Goal: Complete Application Form: Complete application form

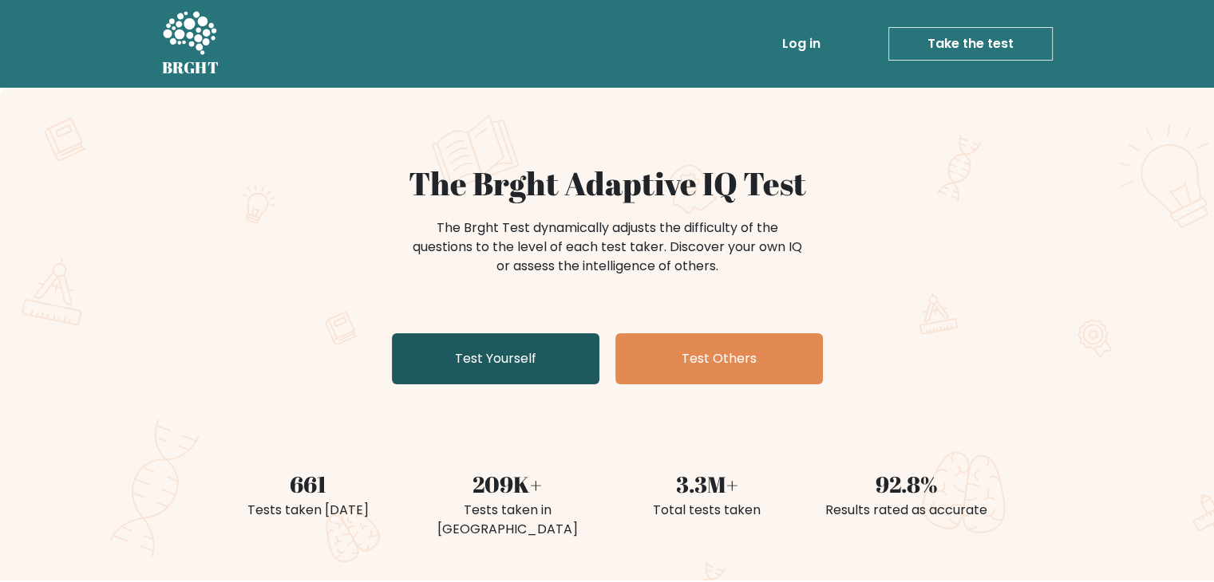
click at [512, 363] on link "Test Yourself" at bounding box center [495, 359] width 207 height 51
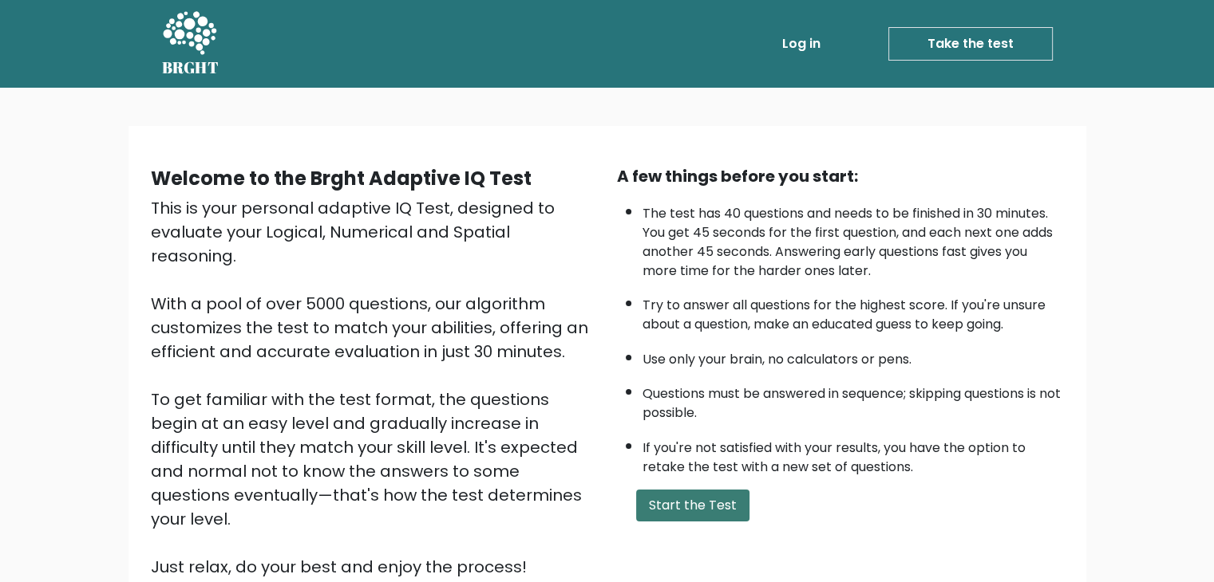
click at [719, 497] on button "Start the Test" at bounding box center [692, 506] width 113 height 32
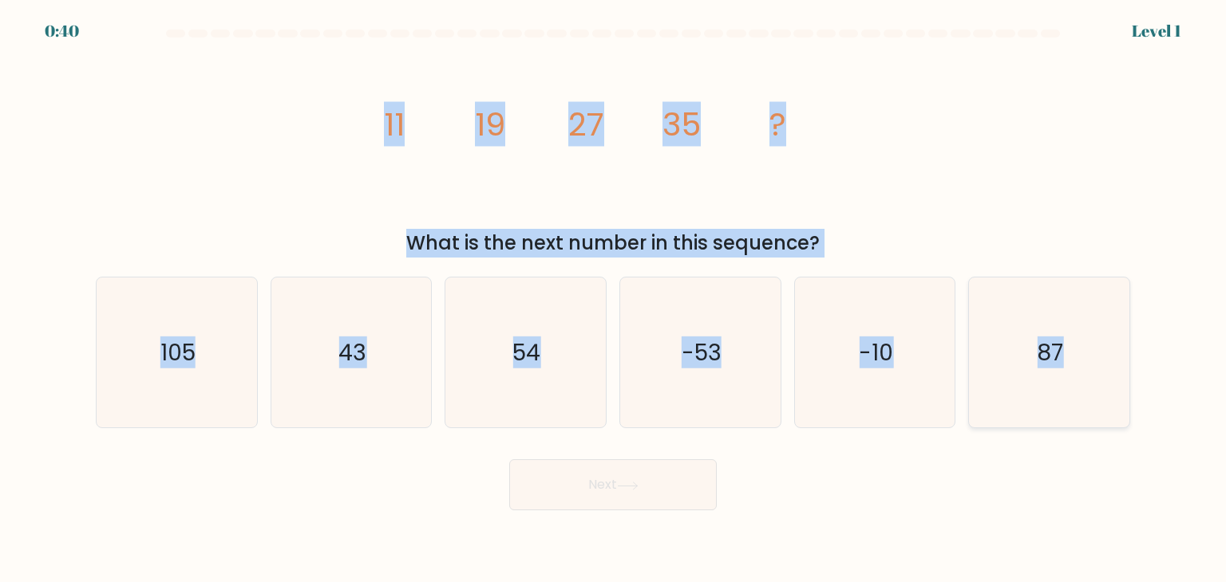
drag, startPoint x: 383, startPoint y: 120, endPoint x: 1063, endPoint y: 382, distance: 728.7
click at [1063, 382] on form at bounding box center [613, 270] width 1226 height 481
copy form "11 19 27 35 ? What is the next number in this sequence? a. 105 b. 43 c. 54 d. -…"
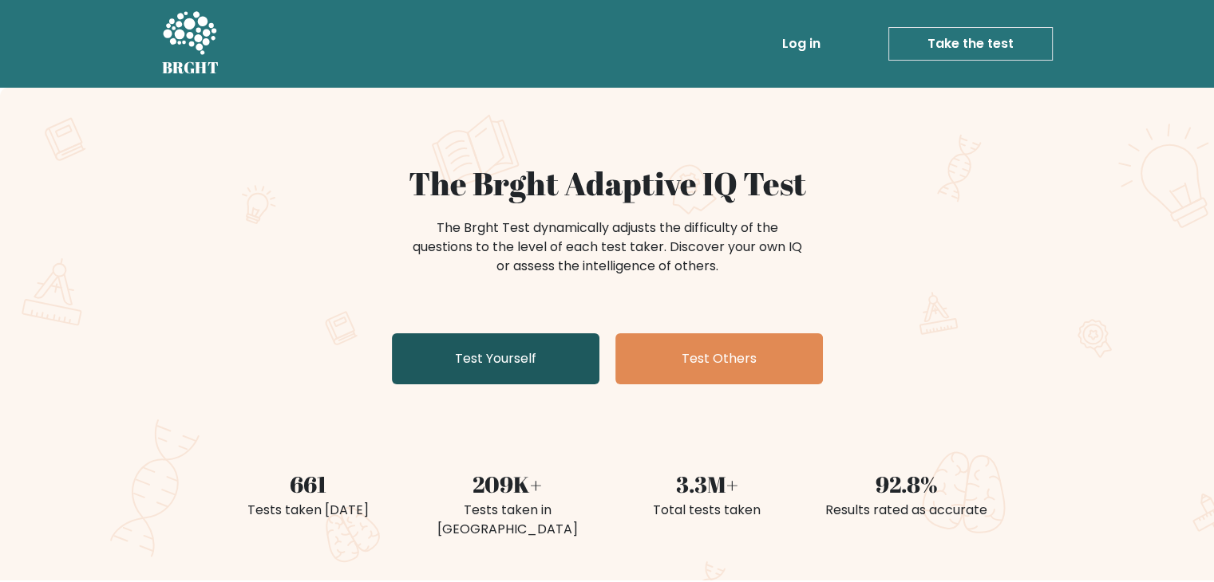
click at [559, 346] on link "Test Yourself" at bounding box center [495, 359] width 207 height 51
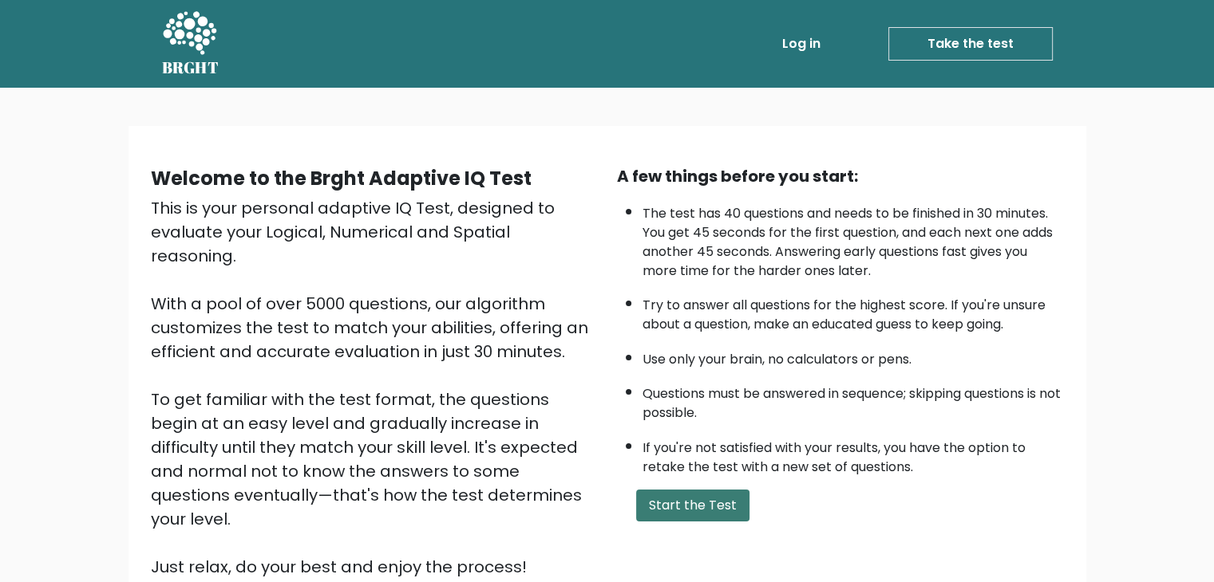
click at [673, 505] on button "Start the Test" at bounding box center [692, 506] width 113 height 32
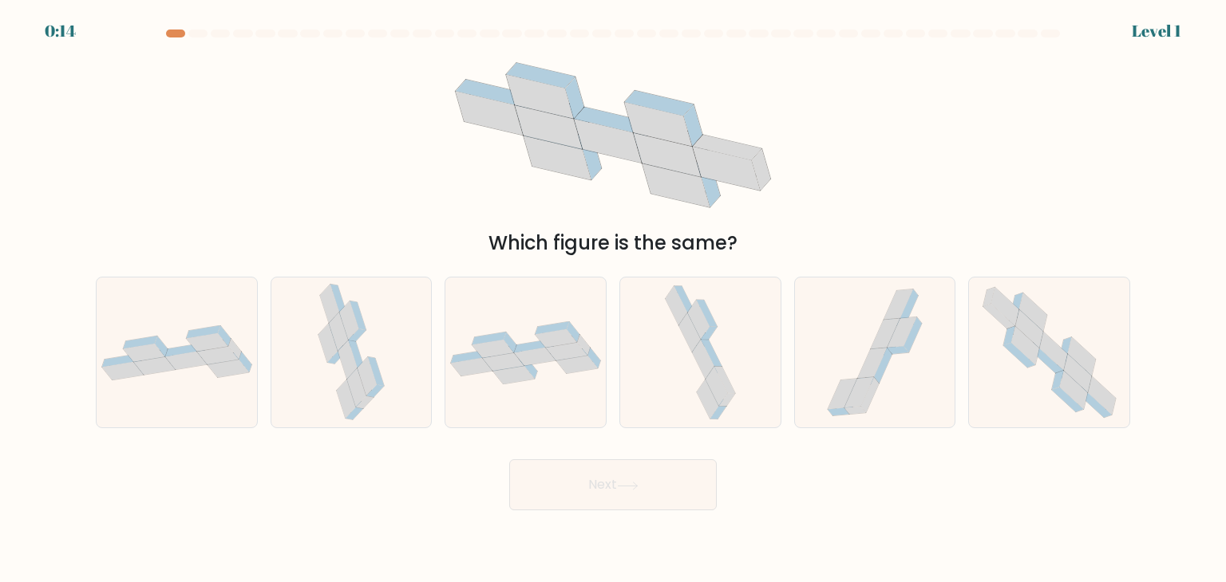
click at [298, 39] on div at bounding box center [612, 37] width 1053 height 14
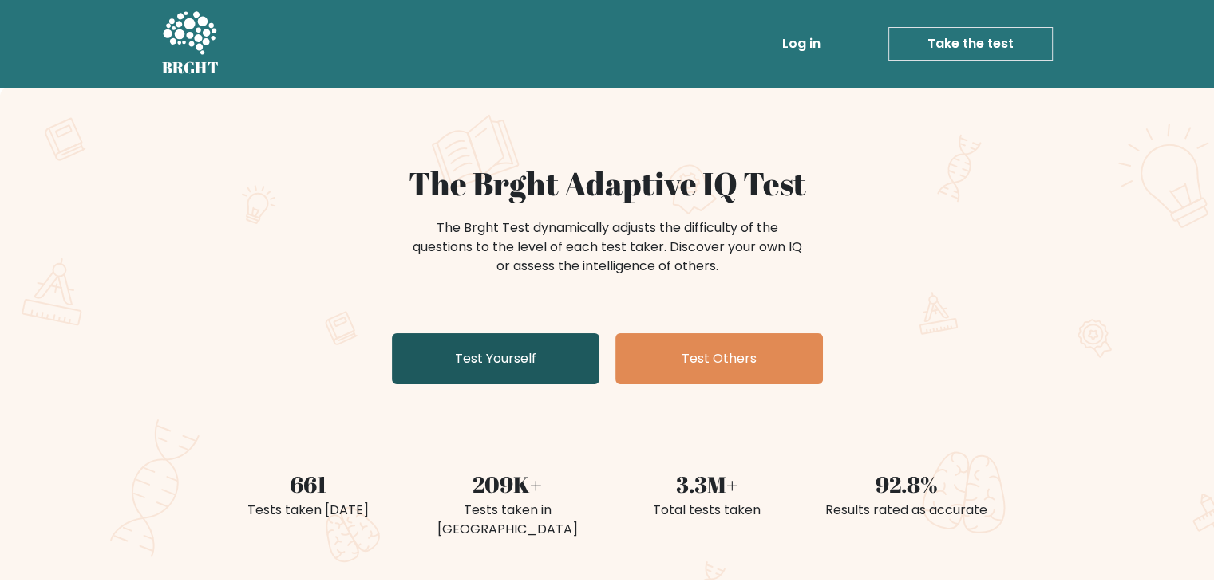
click at [515, 363] on link "Test Yourself" at bounding box center [495, 359] width 207 height 51
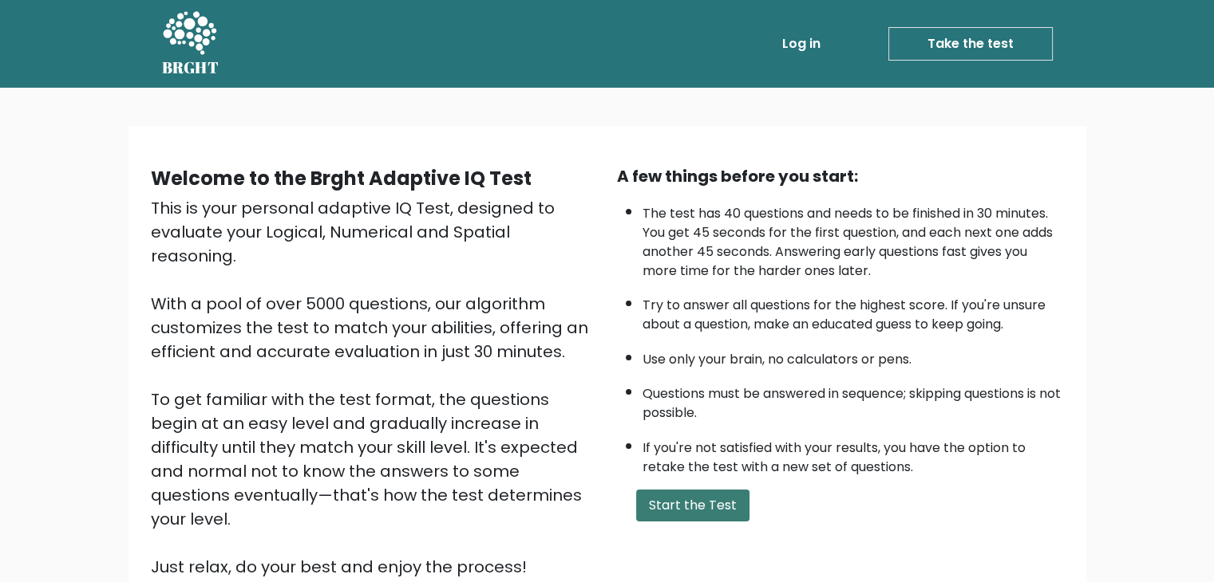
click at [700, 509] on button "Start the Test" at bounding box center [692, 506] width 113 height 32
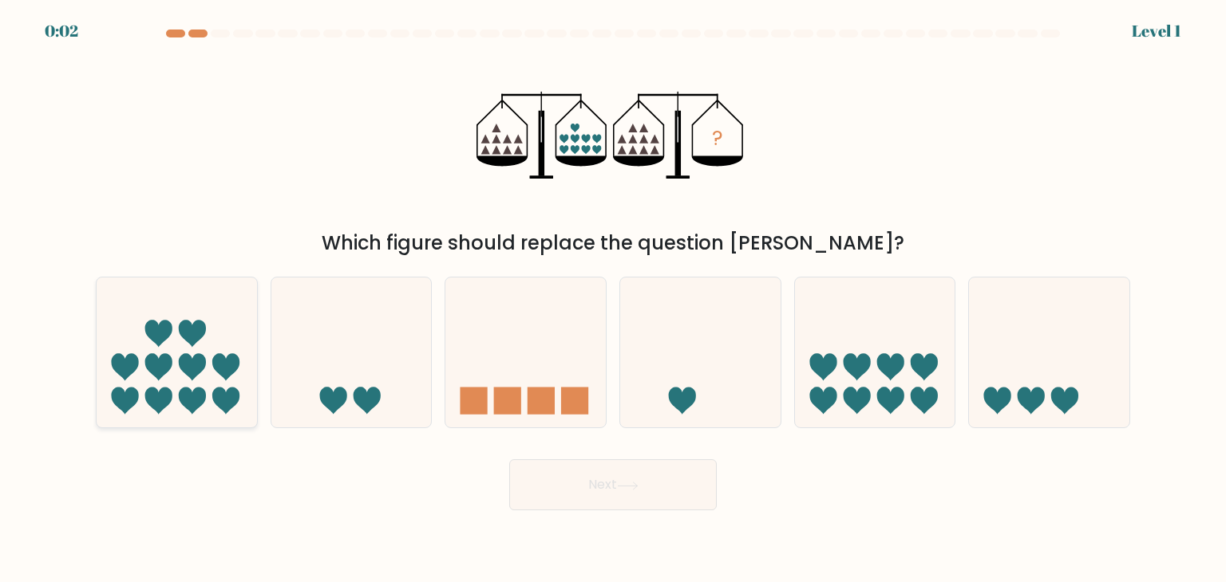
click at [173, 384] on icon at bounding box center [177, 352] width 160 height 132
click at [613, 299] on input "a." at bounding box center [613, 295] width 1 height 8
radio input "true"
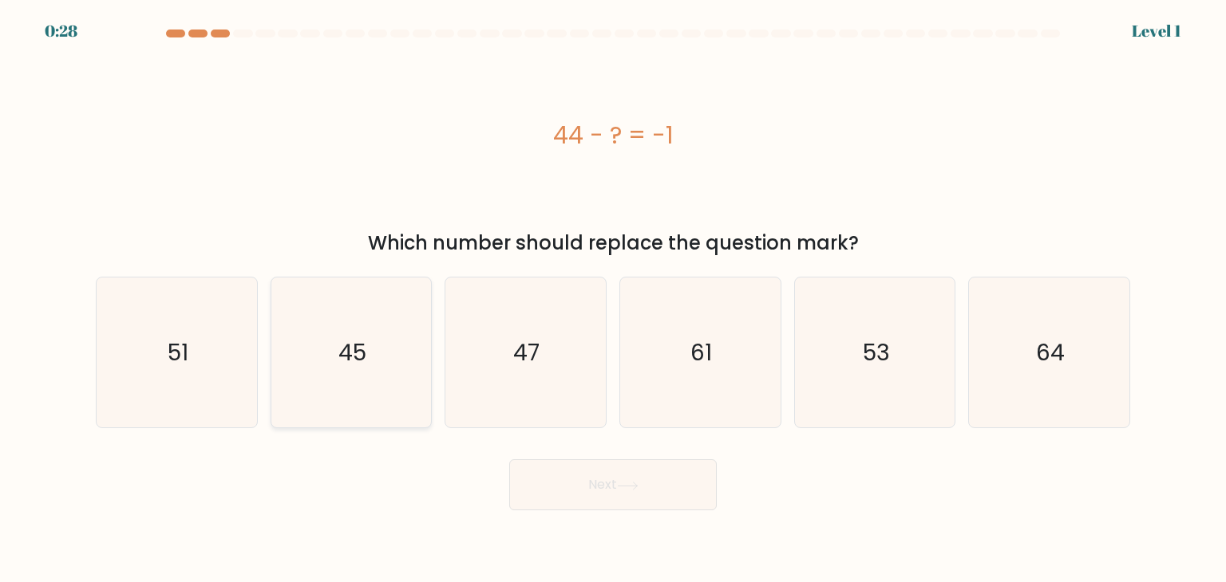
click at [380, 358] on icon "45" at bounding box center [351, 353] width 150 height 150
click at [613, 299] on input "b. 45" at bounding box center [613, 295] width 1 height 8
radio input "true"
click at [607, 486] on button "Next" at bounding box center [612, 485] width 207 height 51
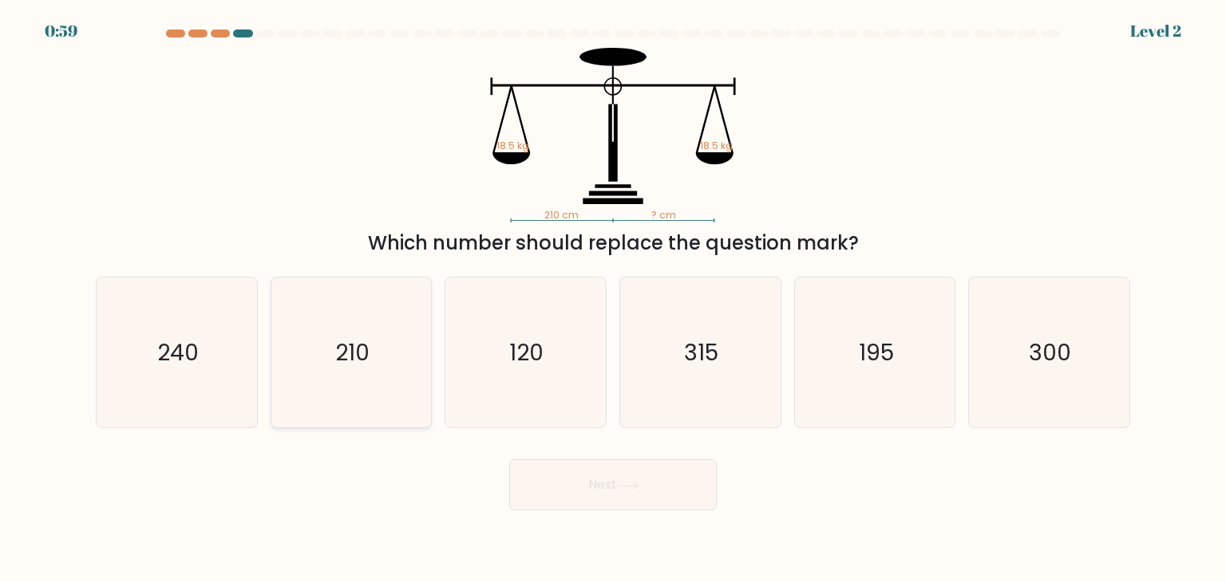
click at [345, 362] on text "210" at bounding box center [352, 353] width 34 height 32
click at [613, 299] on input "b. 210" at bounding box center [613, 295] width 1 height 8
radio input "true"
click at [646, 497] on button "Next" at bounding box center [612, 485] width 207 height 51
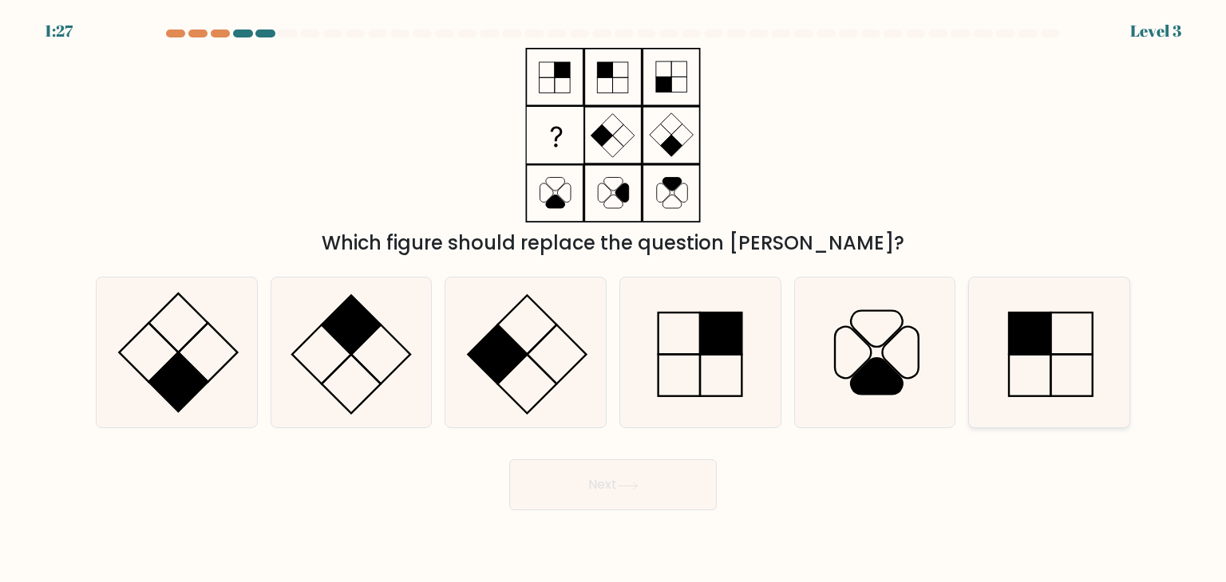
click at [1079, 392] on icon at bounding box center [1048, 353] width 150 height 150
click at [614, 299] on input "f." at bounding box center [613, 295] width 1 height 8
radio input "true"
click at [616, 497] on button "Next" at bounding box center [612, 485] width 207 height 51
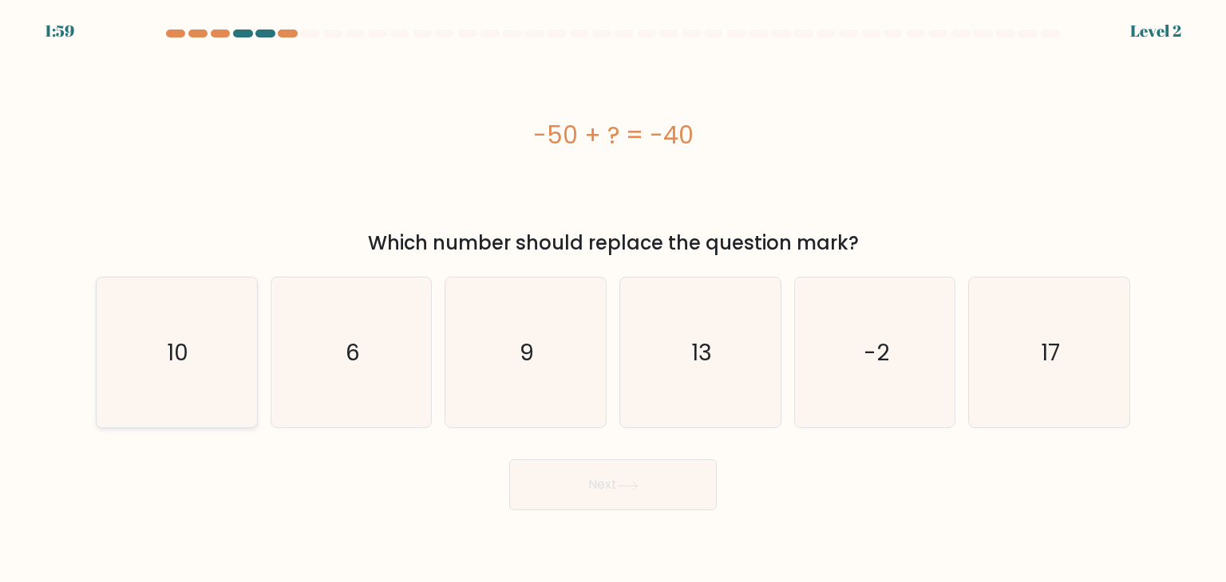
click at [193, 381] on icon "10" at bounding box center [176, 353] width 150 height 150
click at [613, 299] on input "a. 10" at bounding box center [613, 295] width 1 height 8
radio input "true"
click at [645, 497] on button "Next" at bounding box center [612, 485] width 207 height 51
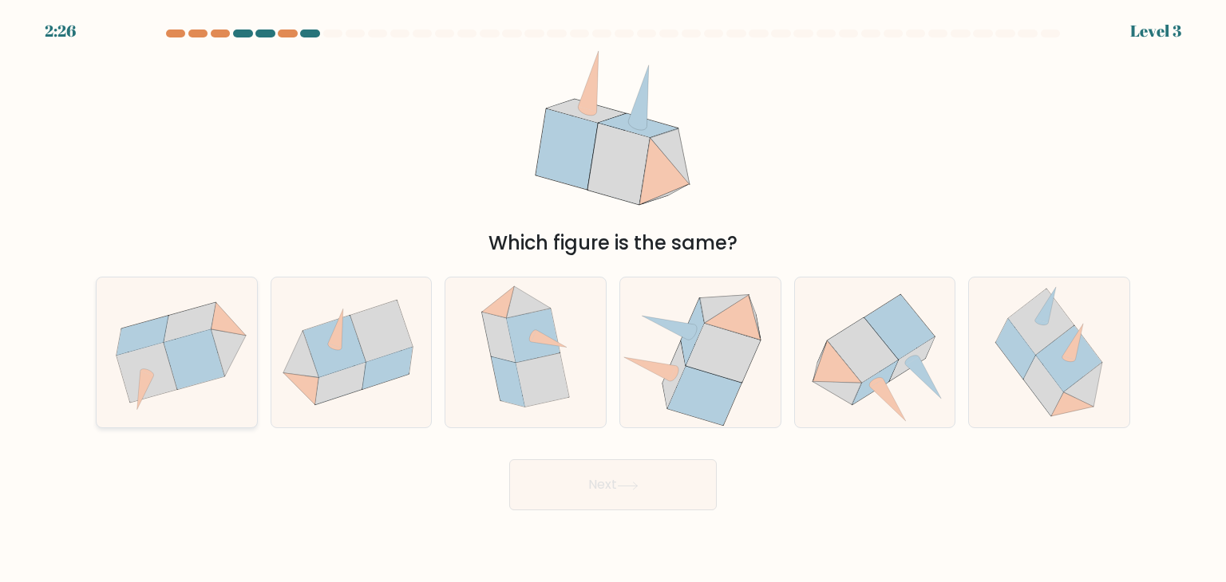
click at [199, 323] on icon at bounding box center [190, 322] width 52 height 39
click at [613, 299] on input "a." at bounding box center [613, 295] width 1 height 8
radio input "true"
click at [628, 491] on button "Next" at bounding box center [612, 485] width 207 height 51
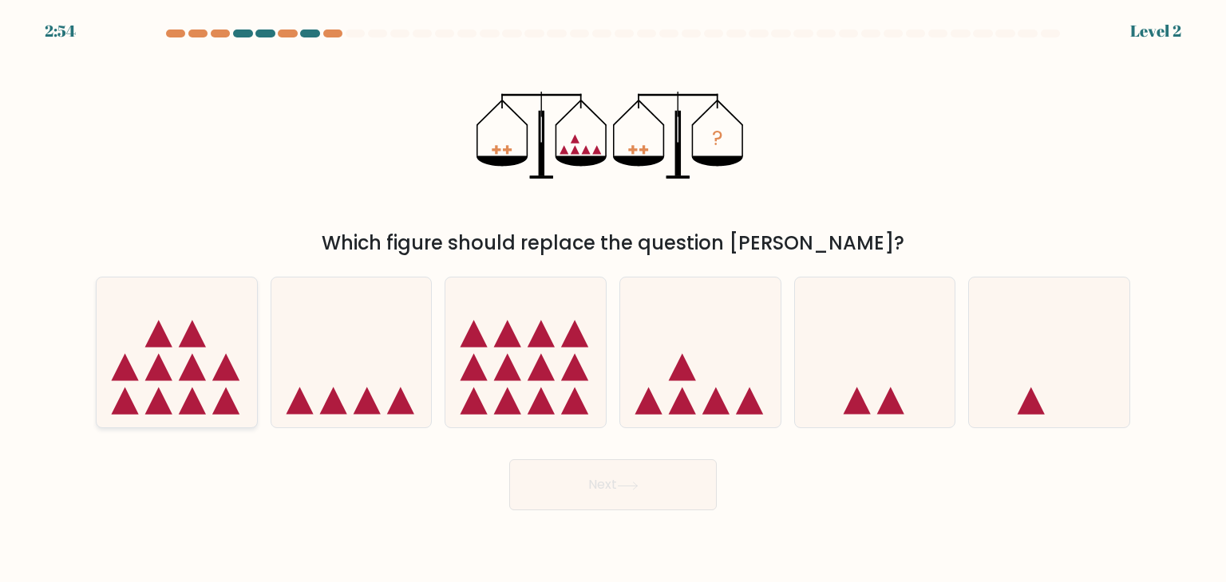
click at [200, 391] on icon at bounding box center [177, 352] width 160 height 132
click at [613, 299] on input "a." at bounding box center [613, 295] width 1 height 8
radio input "true"
click at [651, 499] on button "Next" at bounding box center [612, 485] width 207 height 51
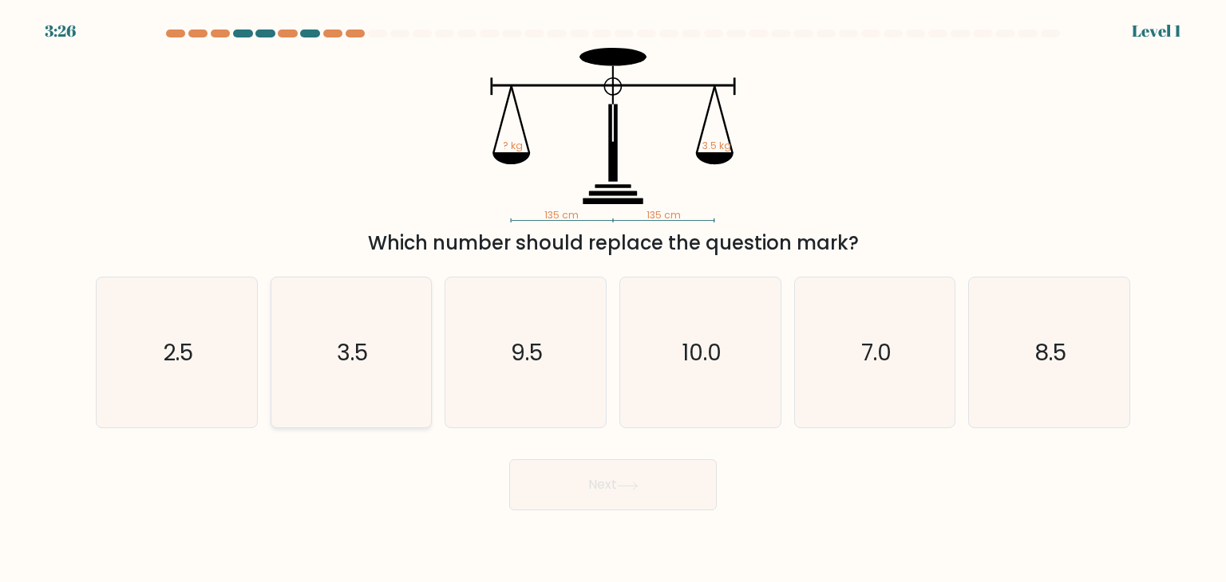
click at [355, 367] on text "3.5" at bounding box center [352, 353] width 31 height 32
click at [613, 299] on input "b. 3.5" at bounding box center [613, 295] width 1 height 8
radio input "true"
click at [668, 504] on button "Next" at bounding box center [612, 485] width 207 height 51
click at [632, 484] on icon at bounding box center [628, 486] width 22 height 9
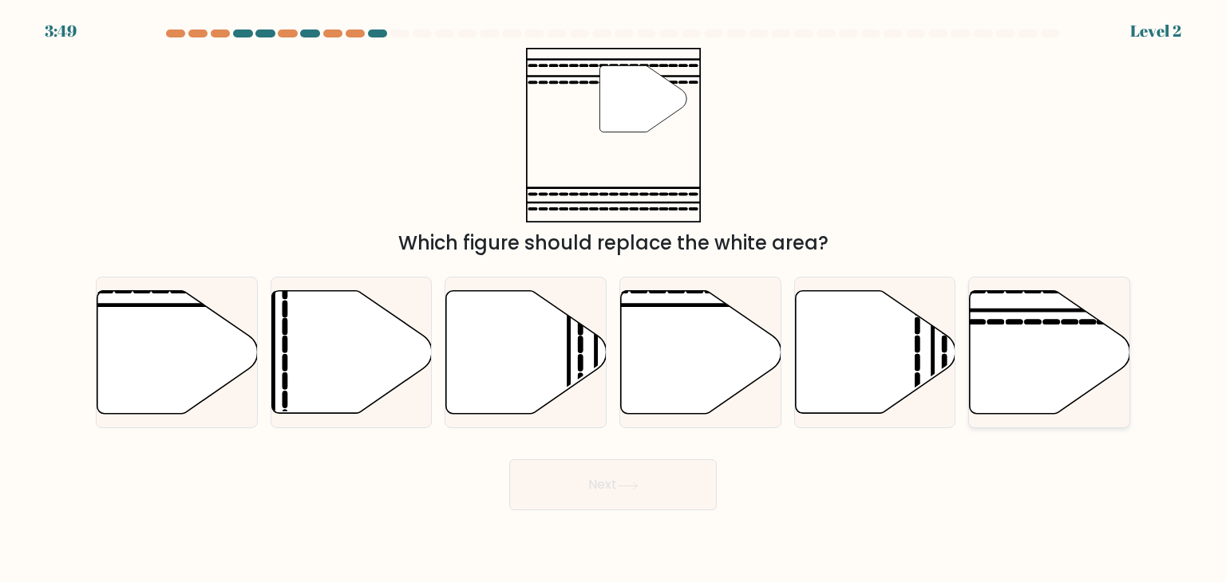
click at [1072, 385] on icon at bounding box center [1049, 352] width 160 height 123
click at [614, 299] on input "f." at bounding box center [613, 295] width 1 height 8
radio input "true"
click at [616, 495] on button "Next" at bounding box center [612, 485] width 207 height 51
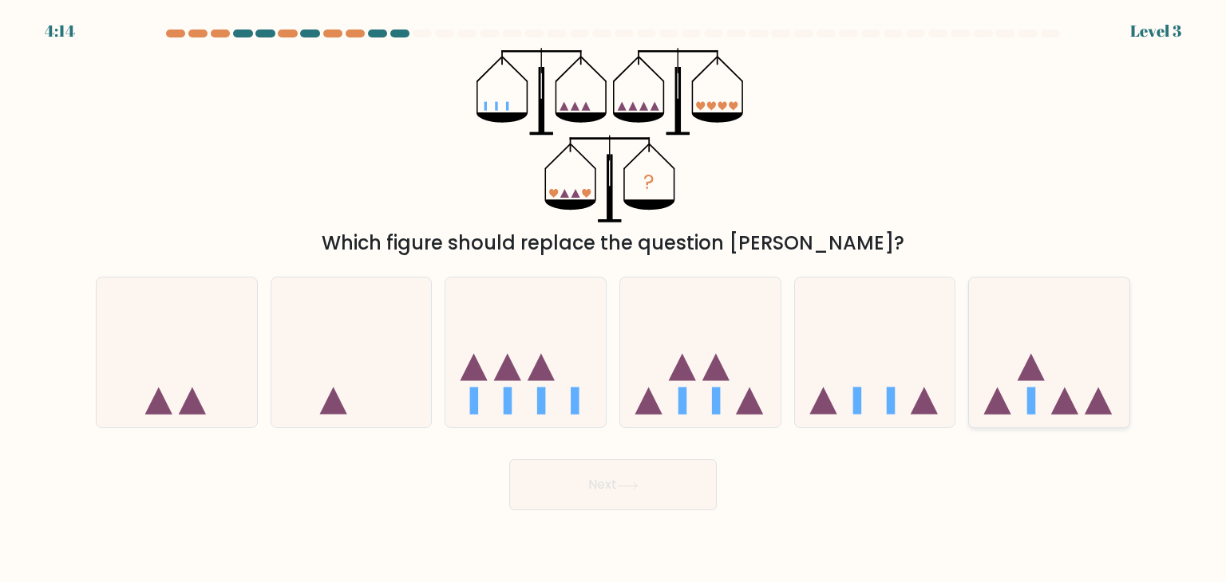
click at [1022, 385] on icon at bounding box center [1049, 352] width 160 height 132
click at [614, 299] on input "f." at bounding box center [613, 295] width 1 height 8
radio input "true"
click at [638, 500] on button "Next" at bounding box center [612, 485] width 207 height 51
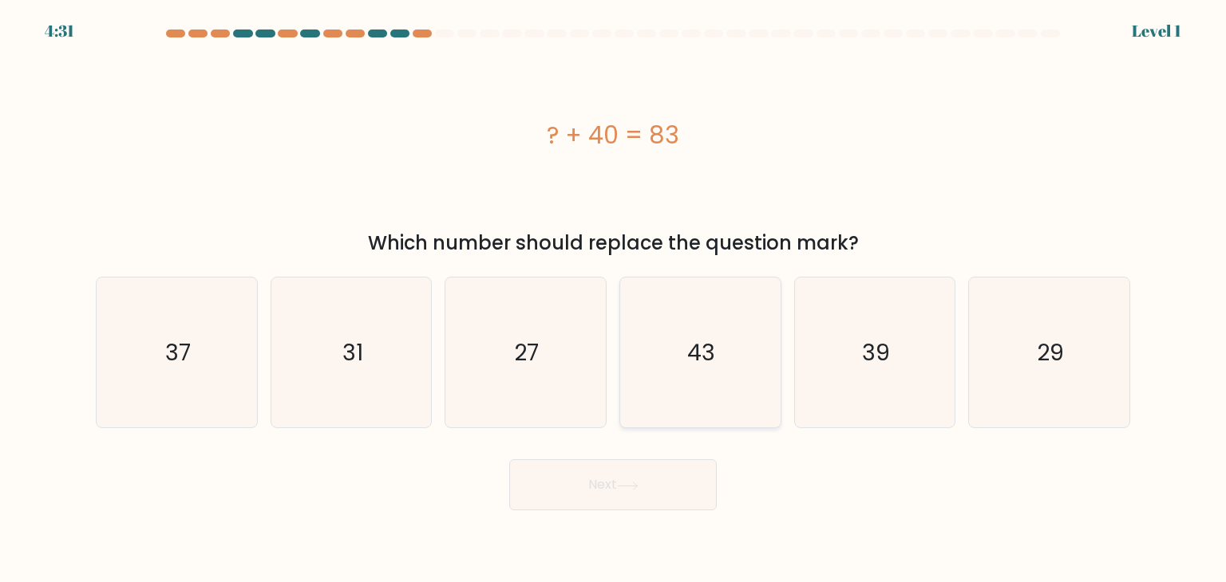
click at [740, 381] on icon "43" at bounding box center [700, 353] width 150 height 150
click at [614, 299] on input "d. 43" at bounding box center [613, 295] width 1 height 8
radio input "true"
click at [626, 490] on icon at bounding box center [628, 486] width 22 height 9
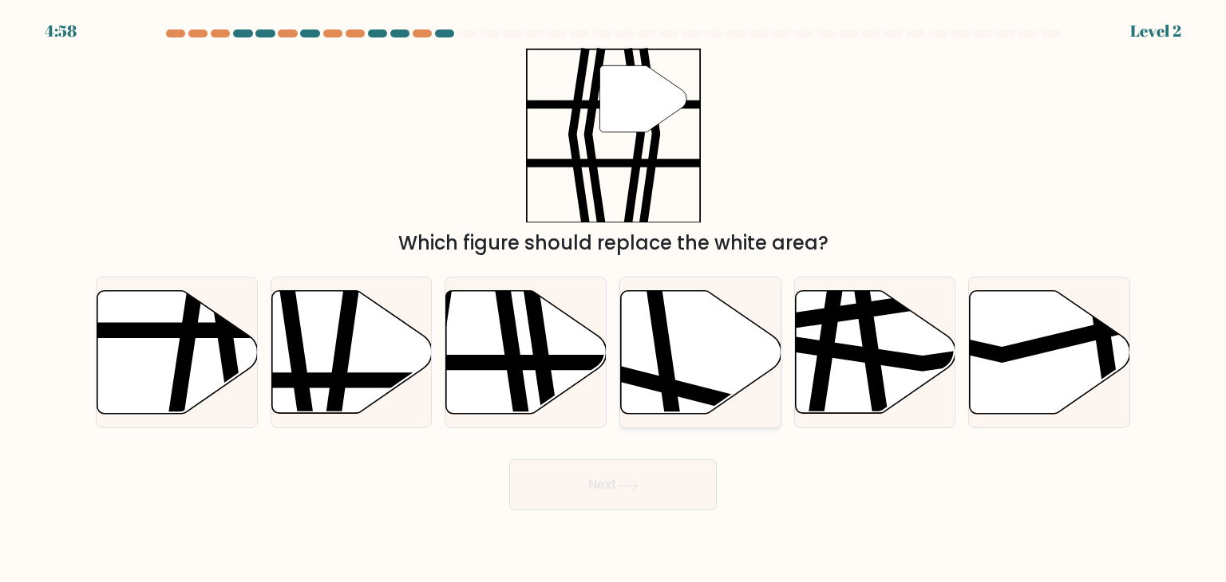
click at [714, 365] on icon at bounding box center [701, 352] width 160 height 123
click at [614, 299] on input "d." at bounding box center [613, 295] width 1 height 8
radio input "true"
click at [615, 484] on button "Next" at bounding box center [612, 485] width 207 height 51
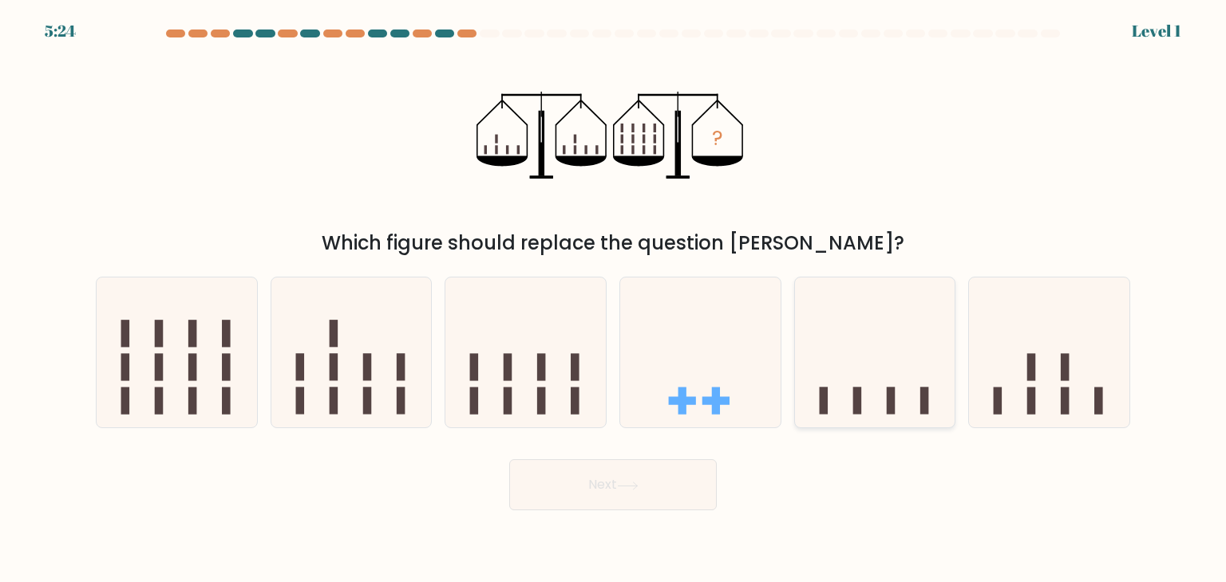
click at [874, 398] on icon at bounding box center [875, 352] width 160 height 132
click at [614, 299] on input "e." at bounding box center [613, 295] width 1 height 8
radio input "true"
click at [589, 473] on button "Next" at bounding box center [612, 485] width 207 height 51
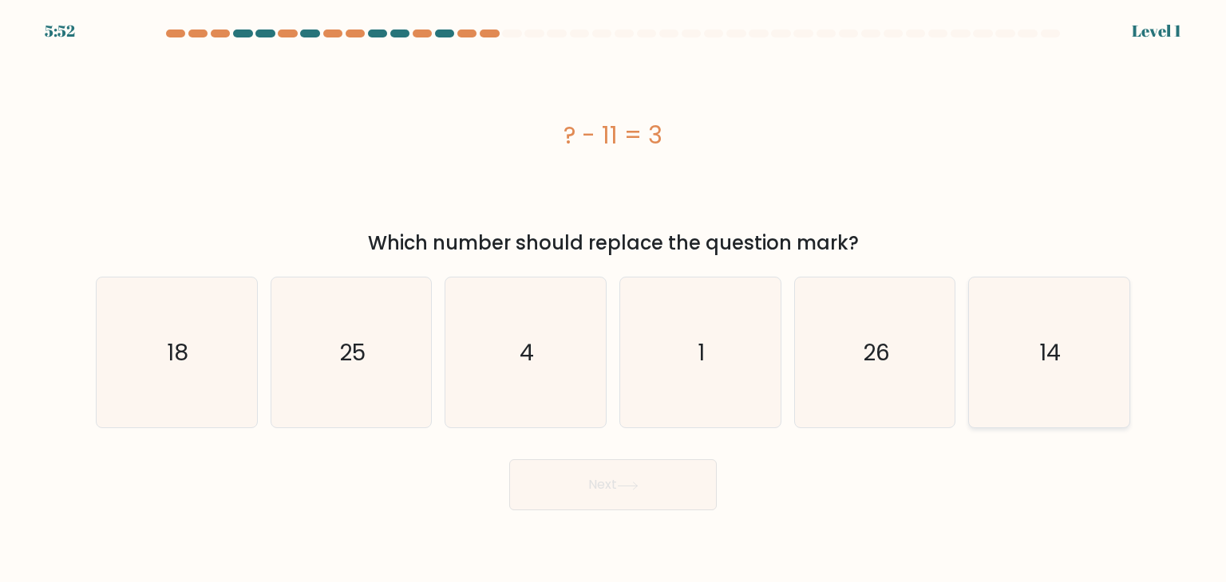
click at [1072, 372] on icon "14" at bounding box center [1048, 353] width 150 height 150
click at [614, 299] on input "f. 14" at bounding box center [613, 295] width 1 height 8
radio input "true"
click at [588, 492] on button "Next" at bounding box center [612, 485] width 207 height 51
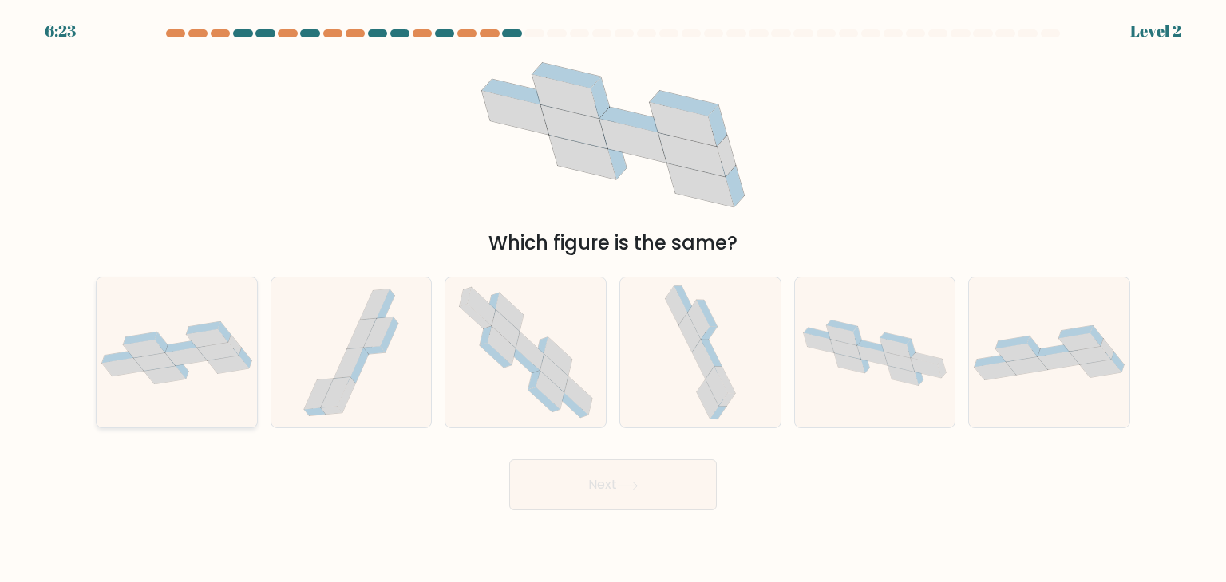
click at [201, 331] on icon at bounding box center [203, 328] width 34 height 13
click at [613, 299] on input "a." at bounding box center [613, 295] width 1 height 8
radio input "true"
click at [644, 502] on button "Next" at bounding box center [612, 485] width 207 height 51
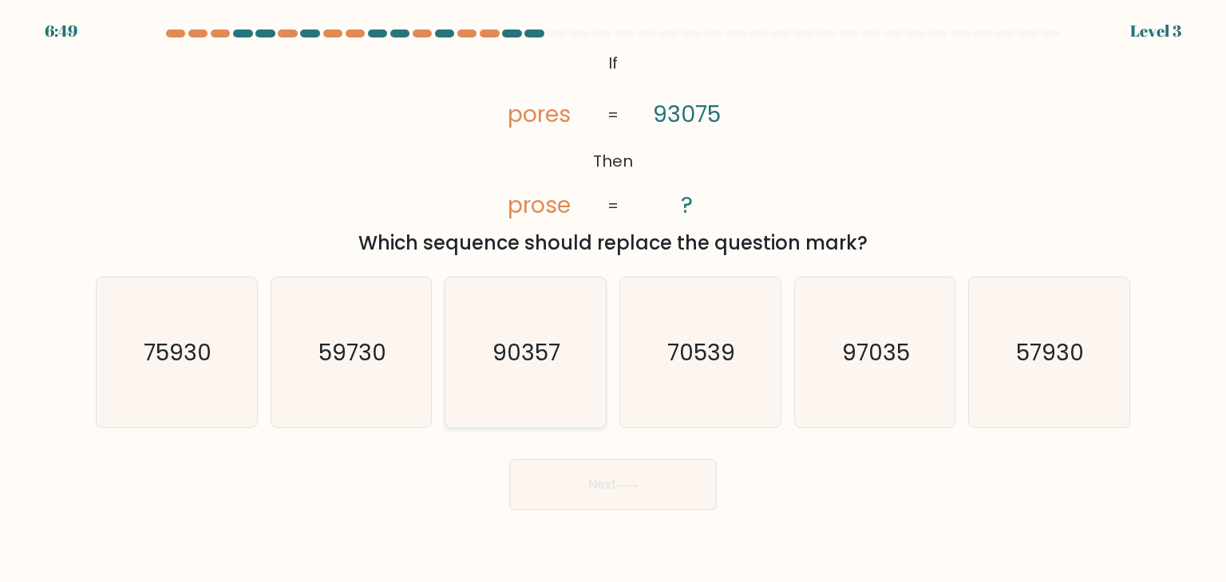
click at [530, 384] on icon "90357" at bounding box center [525, 353] width 150 height 150
click at [613, 299] on input "c. 90357" at bounding box center [613, 295] width 1 height 8
radio input "true"
click at [626, 484] on icon at bounding box center [628, 486] width 22 height 9
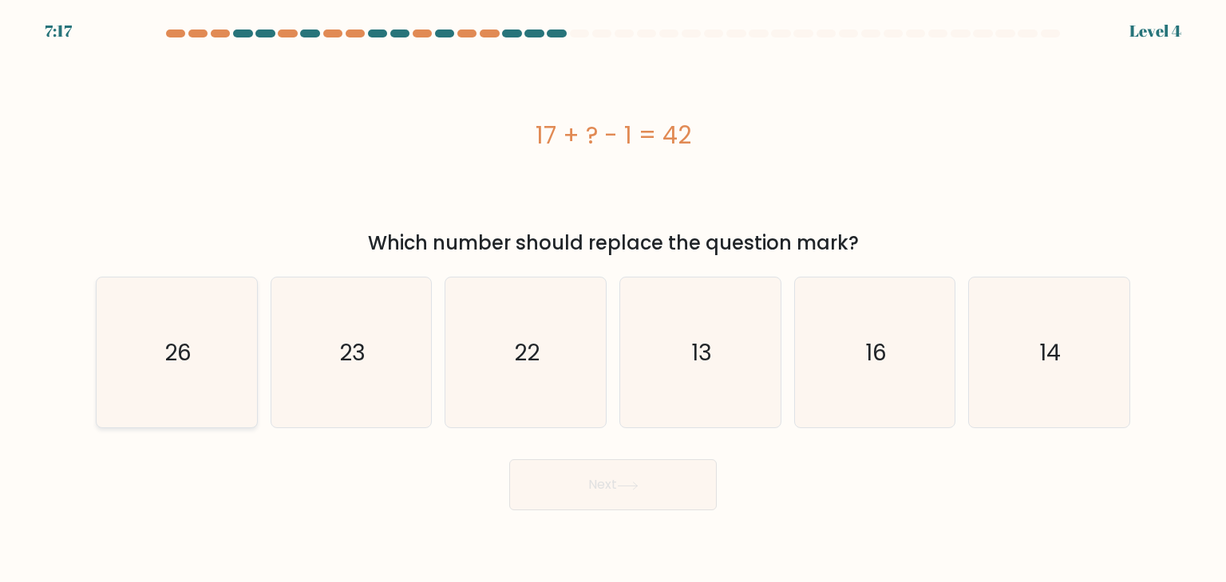
click at [188, 355] on text "26" at bounding box center [177, 353] width 27 height 32
click at [613, 299] on input "a. 26" at bounding box center [613, 295] width 1 height 8
radio input "true"
click at [629, 499] on button "Next" at bounding box center [612, 485] width 207 height 51
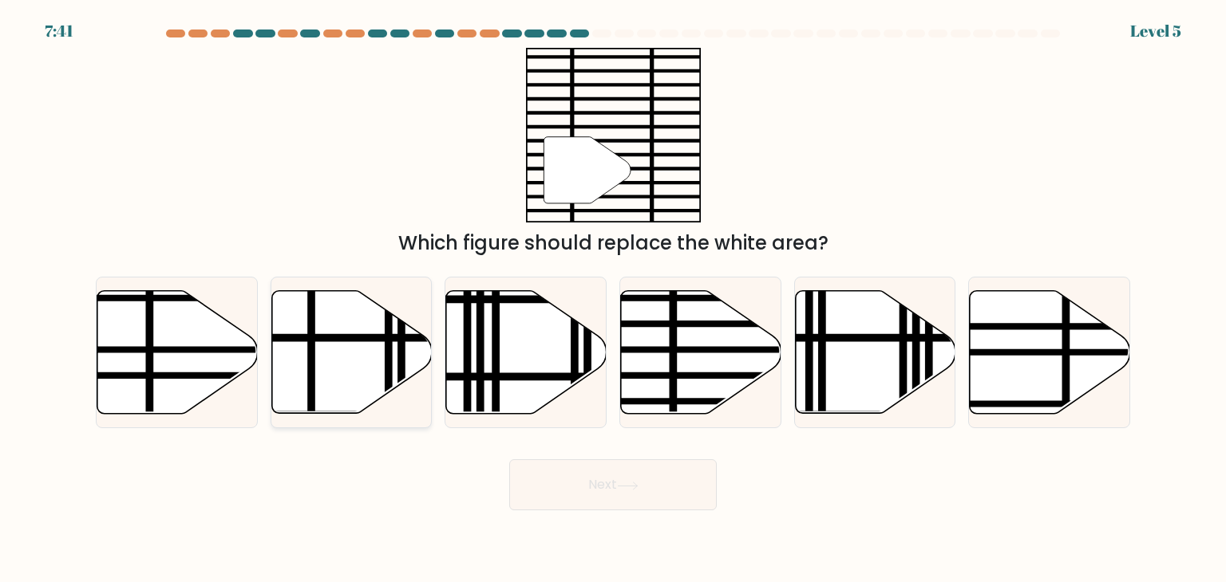
click at [377, 377] on icon at bounding box center [351, 352] width 160 height 123
click at [613, 299] on input "b." at bounding box center [613, 295] width 1 height 8
radio input "true"
click at [625, 500] on button "Next" at bounding box center [612, 485] width 207 height 51
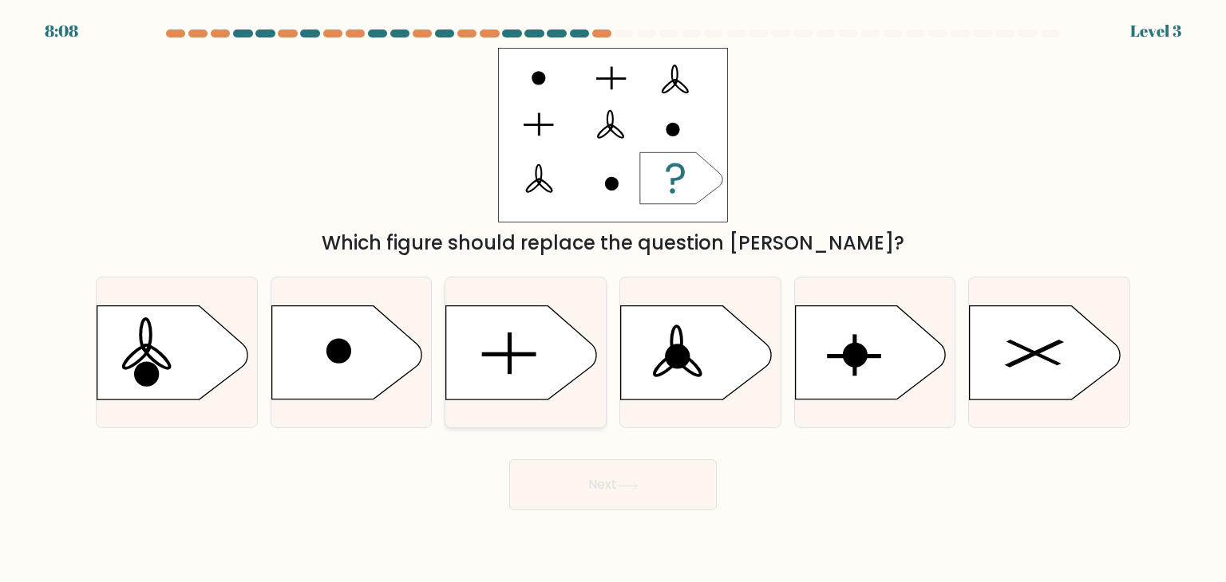
click at [508, 356] on rect at bounding box center [509, 353] width 3 height 41
click at [613, 299] on input "c." at bounding box center [613, 295] width 1 height 8
radio input "true"
click at [610, 486] on button "Next" at bounding box center [612, 485] width 207 height 51
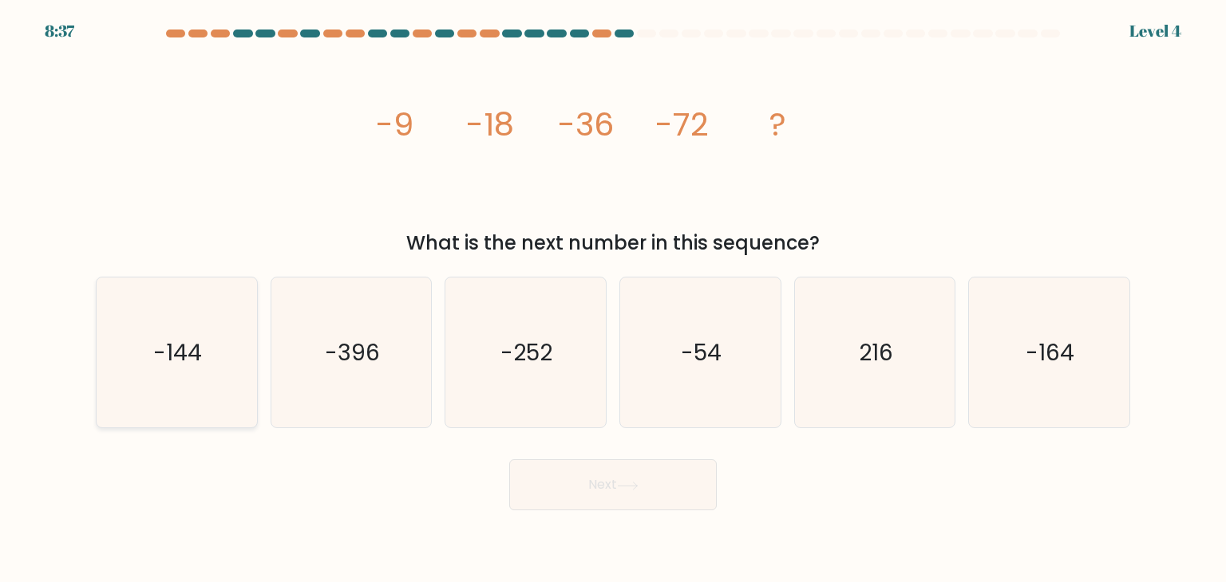
click at [230, 359] on icon "-144" at bounding box center [176, 353] width 150 height 150
click at [613, 299] on input "a. -144" at bounding box center [613, 295] width 1 height 8
radio input "true"
click at [625, 494] on button "Next" at bounding box center [612, 485] width 207 height 51
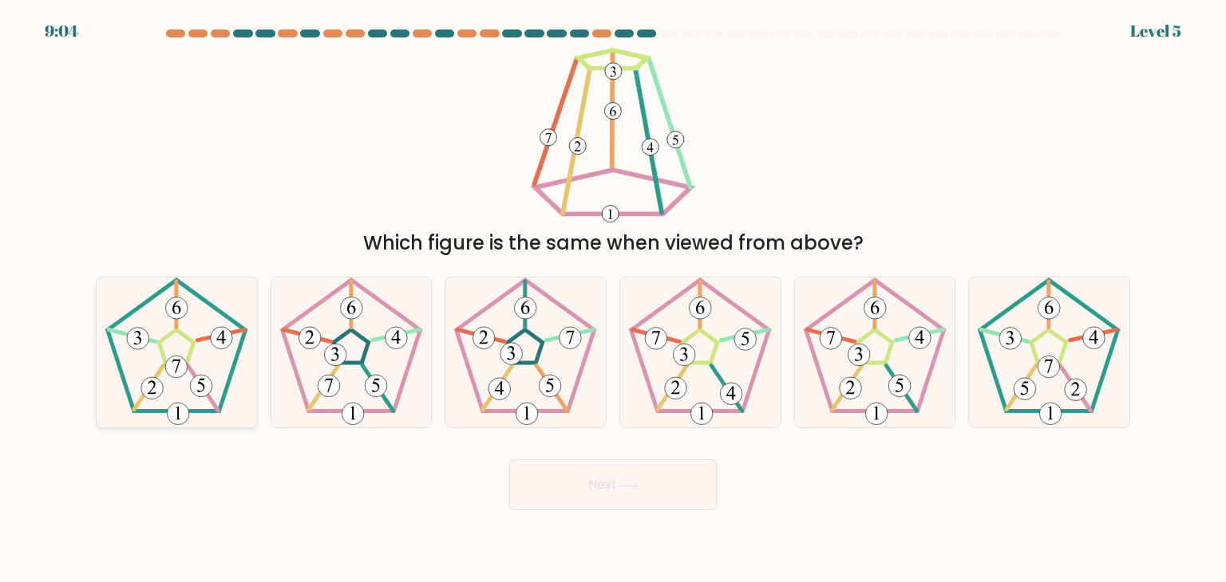
click at [187, 355] on icon at bounding box center [176, 353] width 150 height 150
click at [613, 299] on input "a." at bounding box center [613, 295] width 1 height 8
radio input "true"
click at [650, 480] on button "Next" at bounding box center [612, 485] width 207 height 51
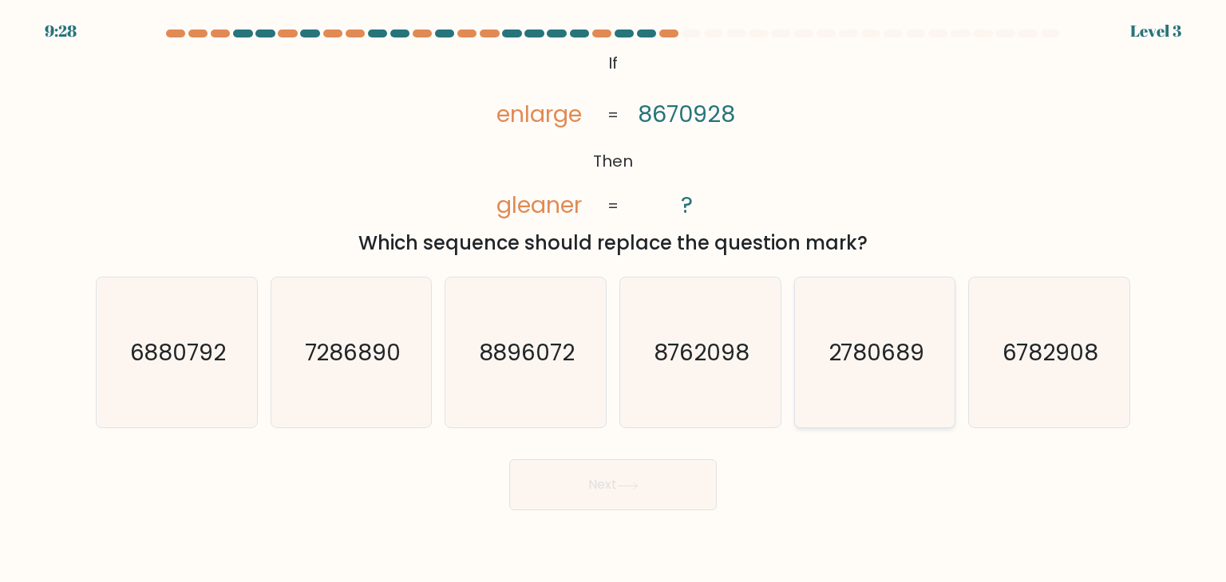
click at [800, 377] on icon "2780689" at bounding box center [875, 353] width 150 height 150
click at [614, 299] on input "e. 2780689" at bounding box center [613, 295] width 1 height 8
radio input "true"
click at [632, 492] on button "Next" at bounding box center [612, 485] width 207 height 51
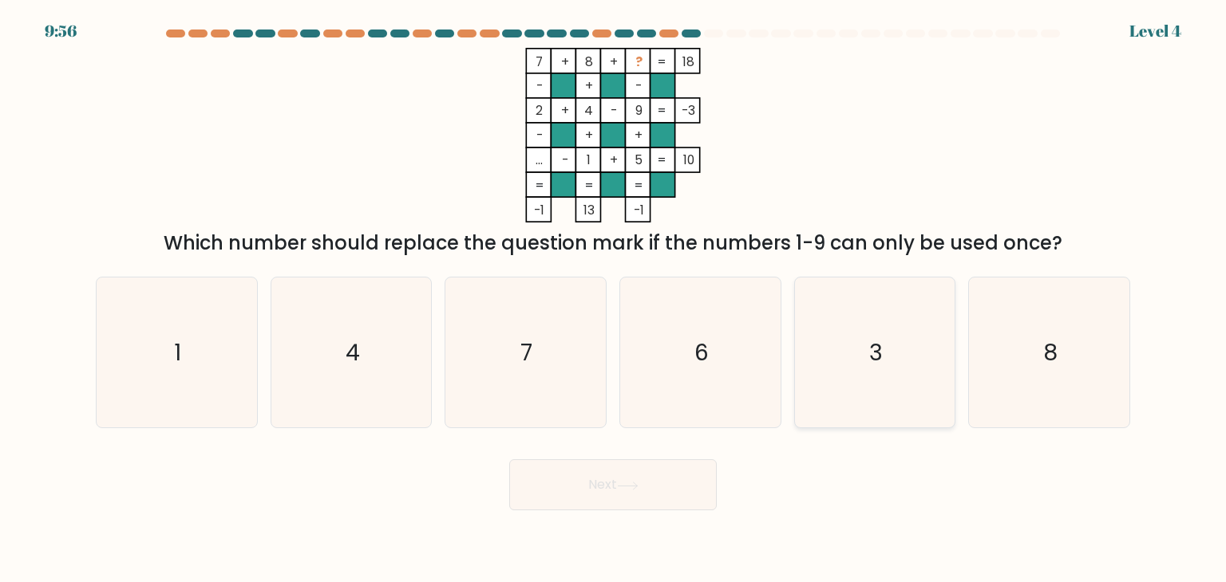
click at [879, 384] on icon "3" at bounding box center [875, 353] width 150 height 150
click at [614, 299] on input "e. 3" at bounding box center [613, 295] width 1 height 8
radio input "true"
click at [584, 479] on button "Next" at bounding box center [612, 485] width 207 height 51
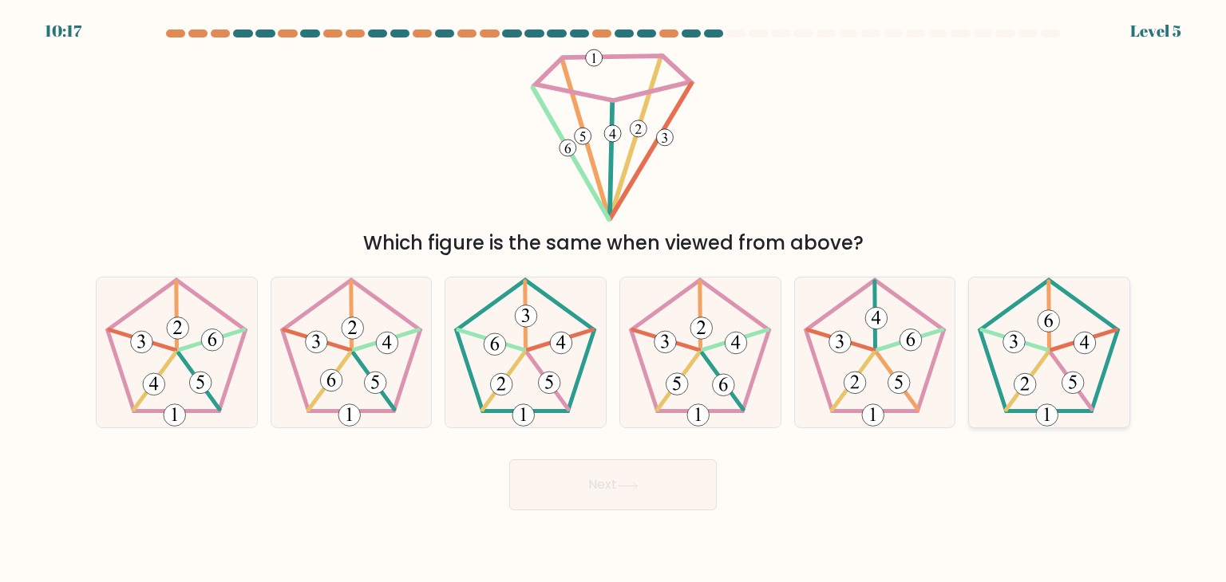
click at [1014, 397] on 152 at bounding box center [1026, 381] width 41 height 57
click at [614, 299] on input "f." at bounding box center [613, 295] width 1 height 8
radio input "true"
click at [613, 483] on button "Next" at bounding box center [612, 485] width 207 height 51
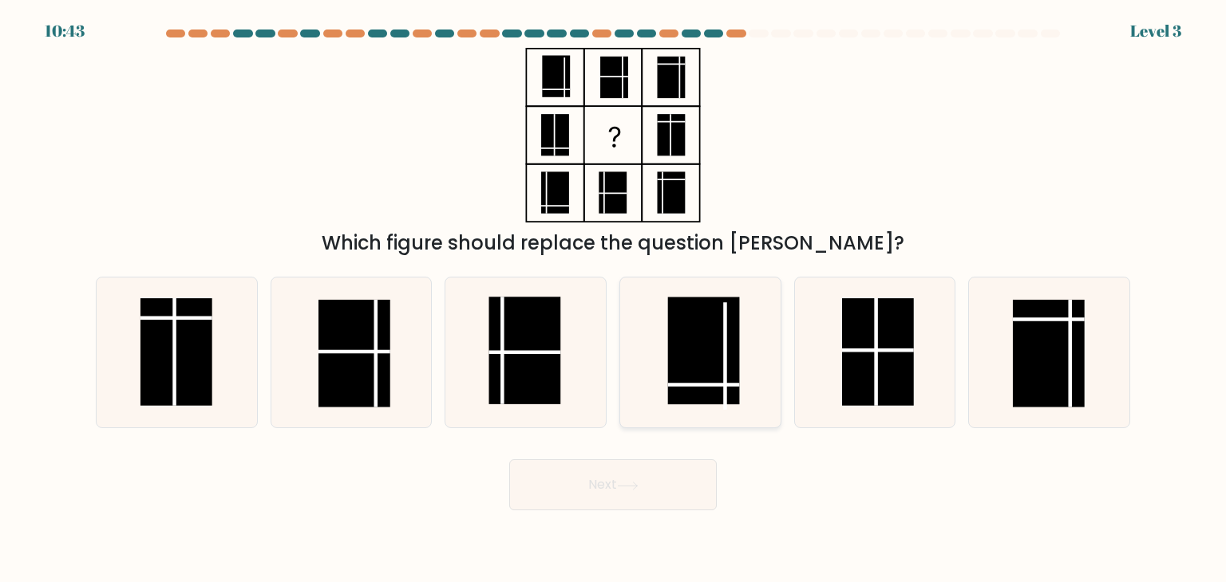
click at [713, 389] on rect at bounding box center [704, 352] width 72 height 108
click at [614, 299] on input "d." at bounding box center [613, 295] width 1 height 8
radio input "true"
click at [681, 486] on button "Next" at bounding box center [612, 485] width 207 height 51
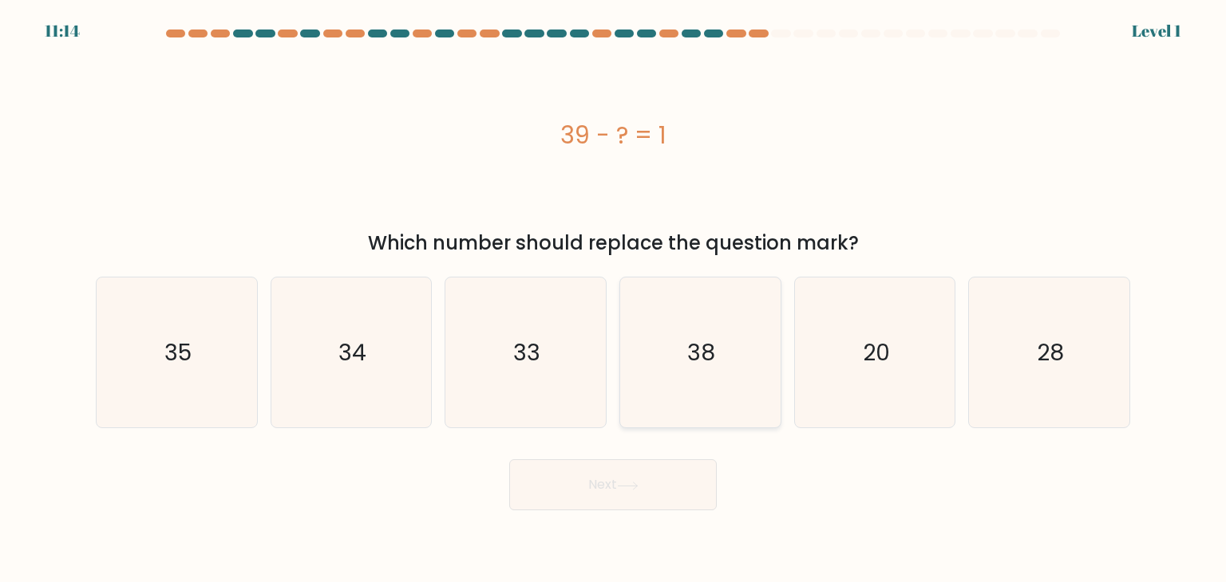
click at [732, 365] on icon "38" at bounding box center [700, 353] width 150 height 150
click at [614, 299] on input "d. 38" at bounding box center [613, 295] width 1 height 8
radio input "true"
click at [626, 488] on icon at bounding box center [628, 486] width 22 height 9
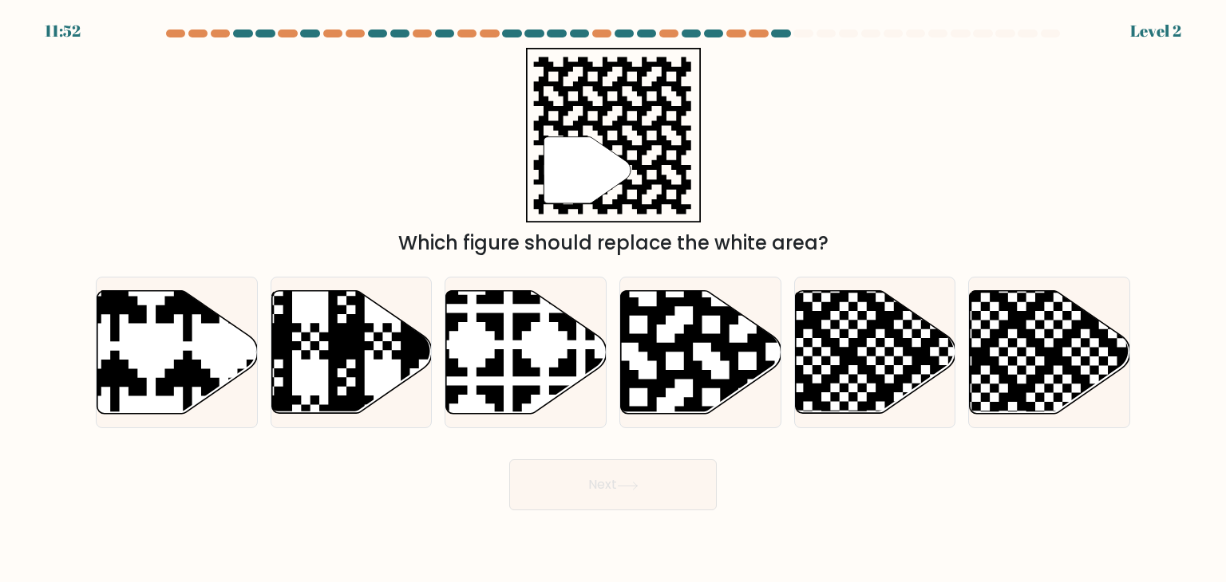
drag, startPoint x: 141, startPoint y: 106, endPoint x: 223, endPoint y: 8, distance: 128.0
click at [141, 106] on div "" Which figure should replace the white area?" at bounding box center [612, 153] width 1053 height 210
click at [885, 354] on icon at bounding box center [821, 419] width 290 height 290
click at [614, 299] on input "e." at bounding box center [613, 295] width 1 height 8
radio input "true"
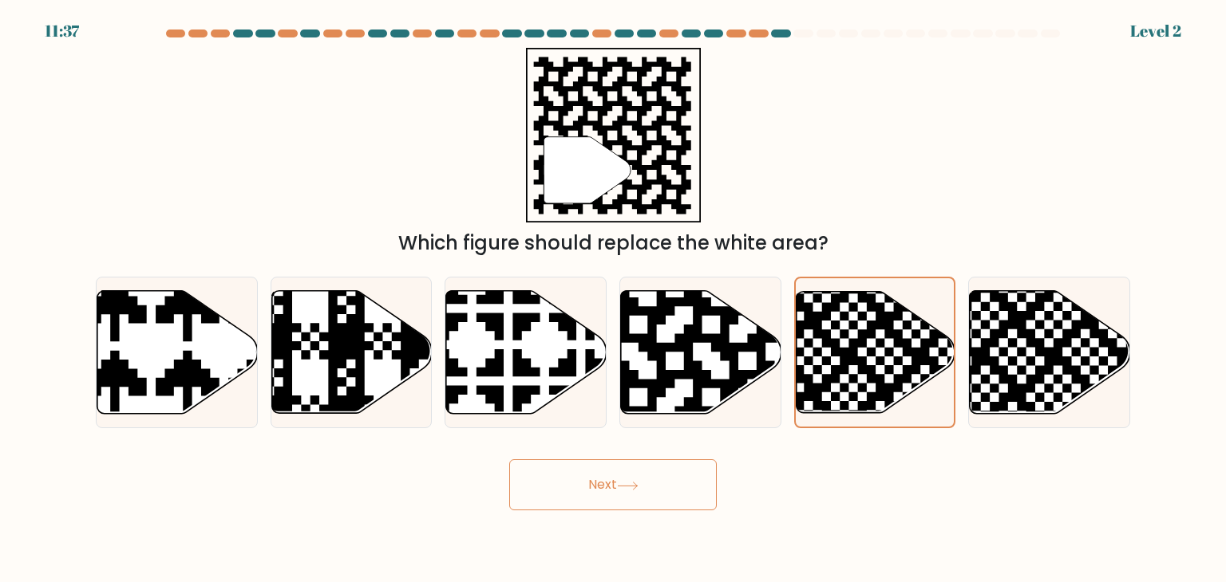
click at [634, 476] on button "Next" at bounding box center [612, 485] width 207 height 51
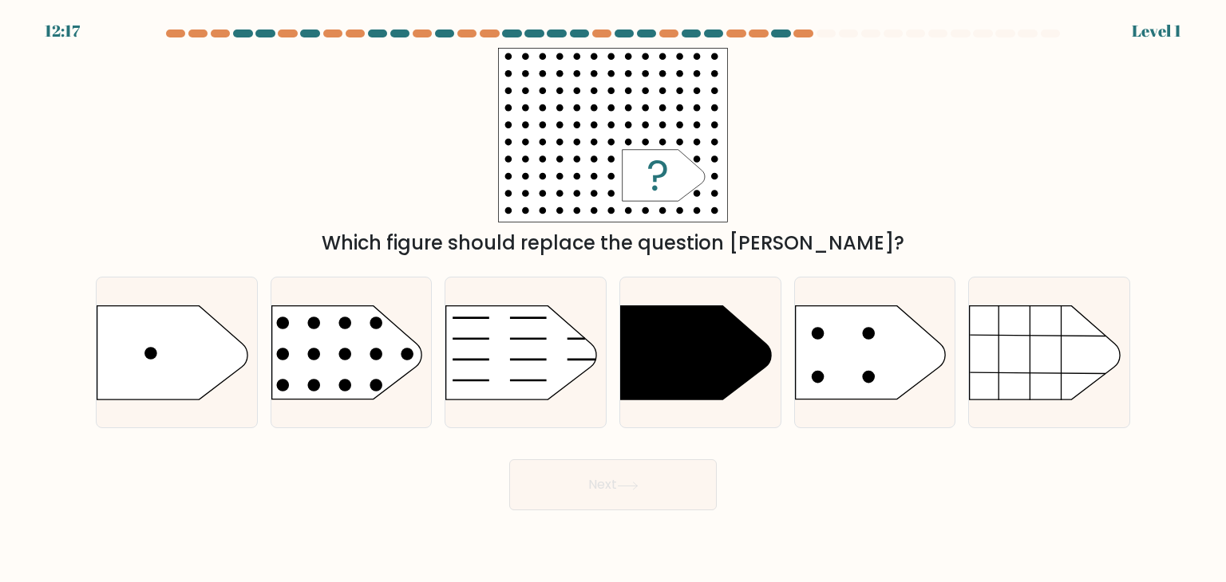
click at [152, 32] on div at bounding box center [612, 37] width 1053 height 14
click at [336, 365] on rect at bounding box center [254, 279] width 417 height 317
click at [613, 299] on input "b." at bounding box center [613, 295] width 1 height 8
radio input "true"
click at [620, 482] on icon at bounding box center [628, 486] width 22 height 9
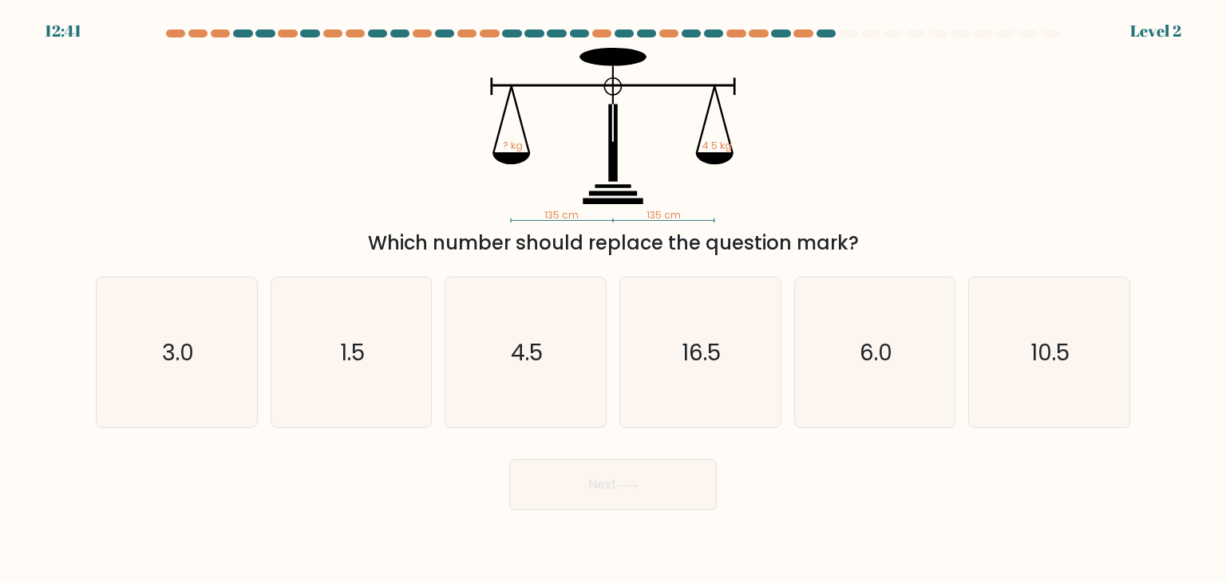
drag, startPoint x: 102, startPoint y: 96, endPoint x: 121, endPoint y: 70, distance: 31.9
click at [102, 96] on div "135 cm 135 cm ? kg 4.5 kg Which number should replace the question mark?" at bounding box center [612, 153] width 1053 height 210
click at [476, 387] on icon "4.5" at bounding box center [525, 353] width 150 height 150
click at [613, 299] on input "c. 4.5" at bounding box center [613, 295] width 1 height 8
radio input "true"
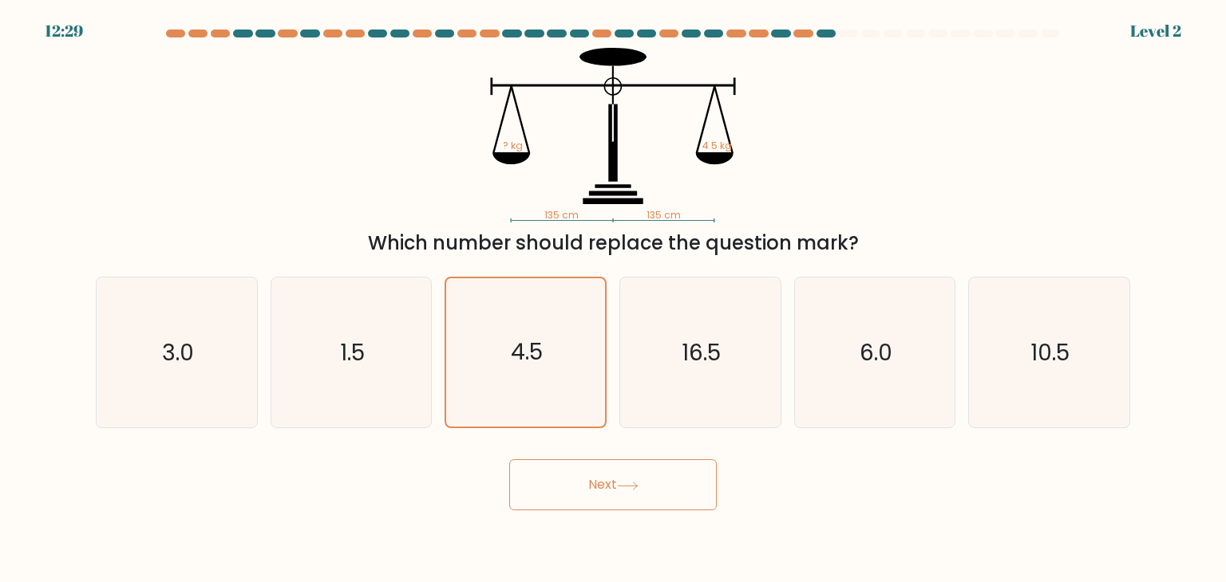
click at [629, 505] on button "Next" at bounding box center [612, 485] width 207 height 51
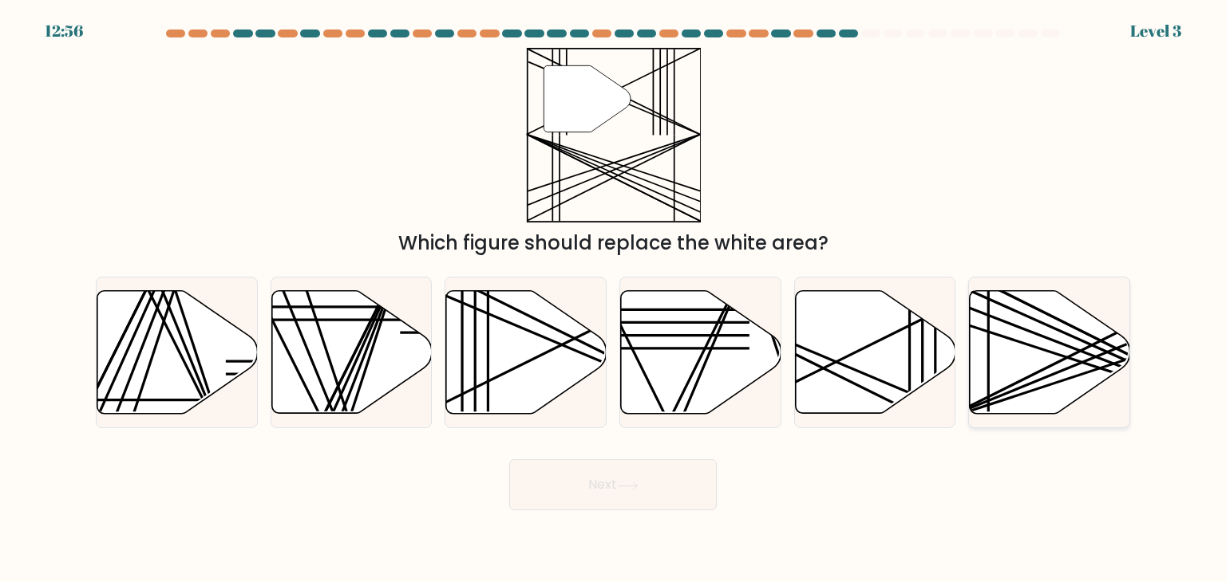
click at [1052, 363] on line at bounding box center [1100, 341] width 318 height 159
click at [614, 299] on input "f." at bounding box center [613, 295] width 1 height 8
radio input "true"
click at [628, 492] on button "Next" at bounding box center [612, 485] width 207 height 51
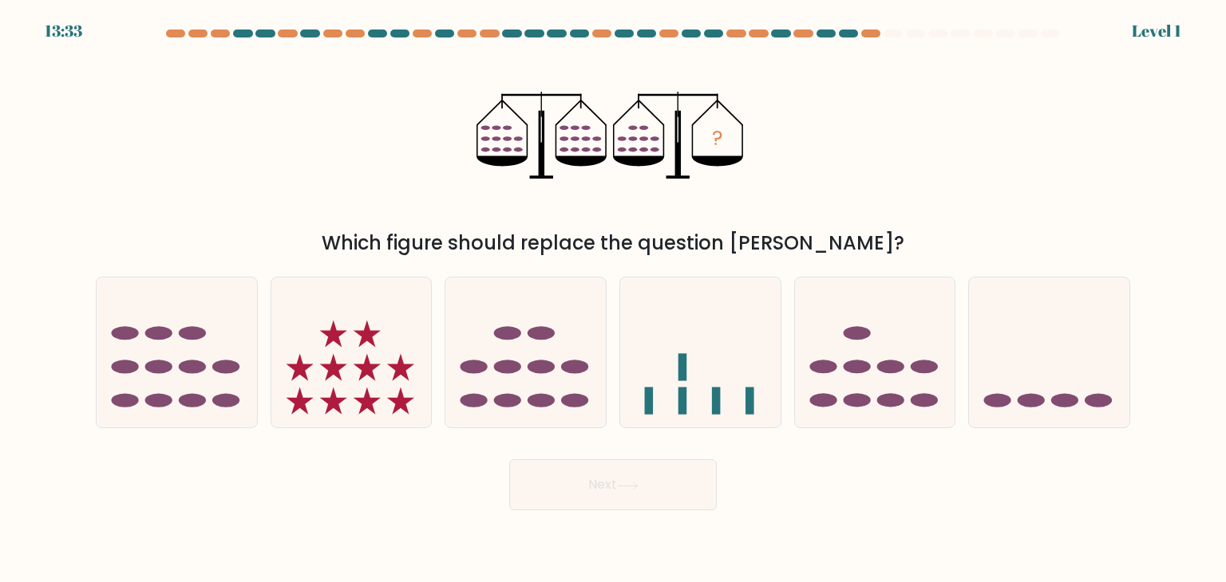
drag, startPoint x: 53, startPoint y: 114, endPoint x: 164, endPoint y: 10, distance: 152.4
click at [53, 114] on form at bounding box center [613, 270] width 1226 height 481
click at [200, 333] on ellipse at bounding box center [192, 333] width 27 height 14
click at [613, 299] on input "a." at bounding box center [613, 295] width 1 height 8
radio input "true"
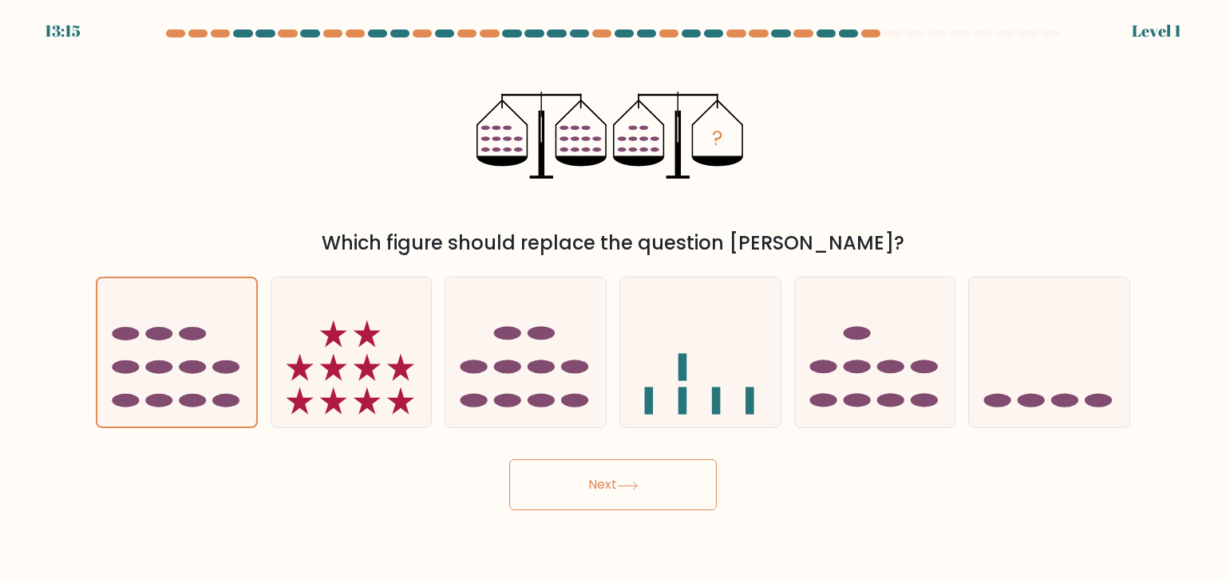
click at [626, 511] on body "13:15 Level 1" at bounding box center [613, 291] width 1226 height 582
drag, startPoint x: 638, startPoint y: 497, endPoint x: 643, endPoint y: 506, distance: 10.4
click at [638, 496] on button "Next" at bounding box center [612, 485] width 207 height 51
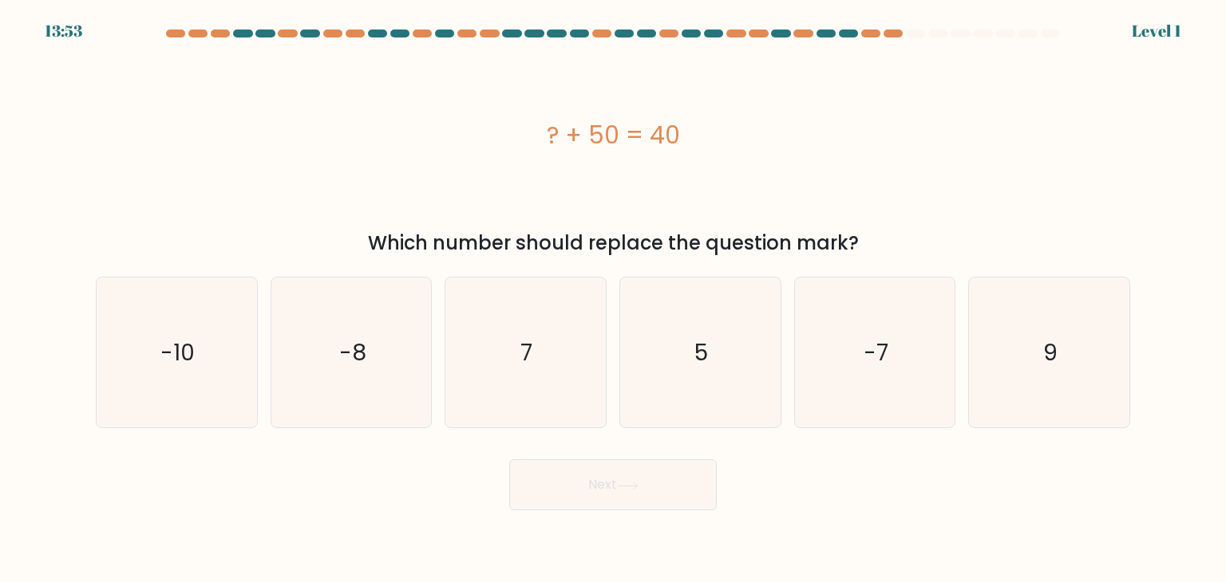
drag, startPoint x: 87, startPoint y: 149, endPoint x: 127, endPoint y: 18, distance: 137.6
click at [87, 149] on div "? + 50 = 40 Which number should replace the question mark?" at bounding box center [612, 153] width 1053 height 210
click at [198, 348] on icon "-10" at bounding box center [176, 353] width 150 height 150
click at [613, 299] on input "a. -10" at bounding box center [613, 295] width 1 height 8
radio input "true"
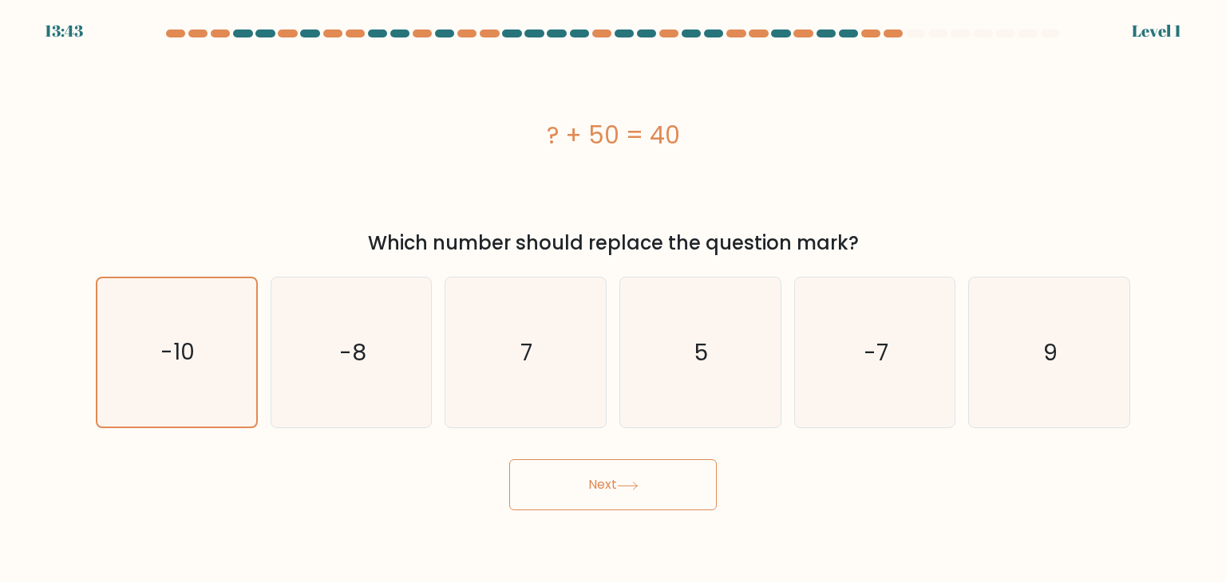
click at [625, 505] on button "Next" at bounding box center [612, 485] width 207 height 51
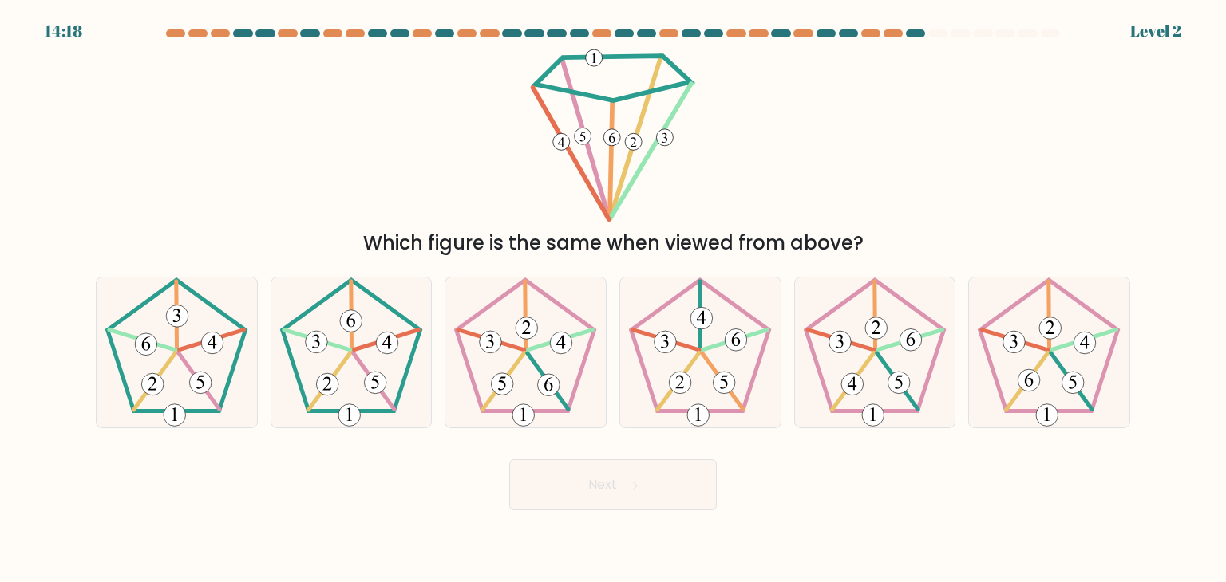
click at [89, 126] on div "Which figure is the same when viewed from above?" at bounding box center [612, 153] width 1053 height 210
click at [200, 351] on icon at bounding box center [176, 353] width 150 height 150
click at [613, 299] on input "a." at bounding box center [613, 295] width 1 height 8
radio input "true"
click at [646, 473] on button "Next" at bounding box center [612, 485] width 207 height 51
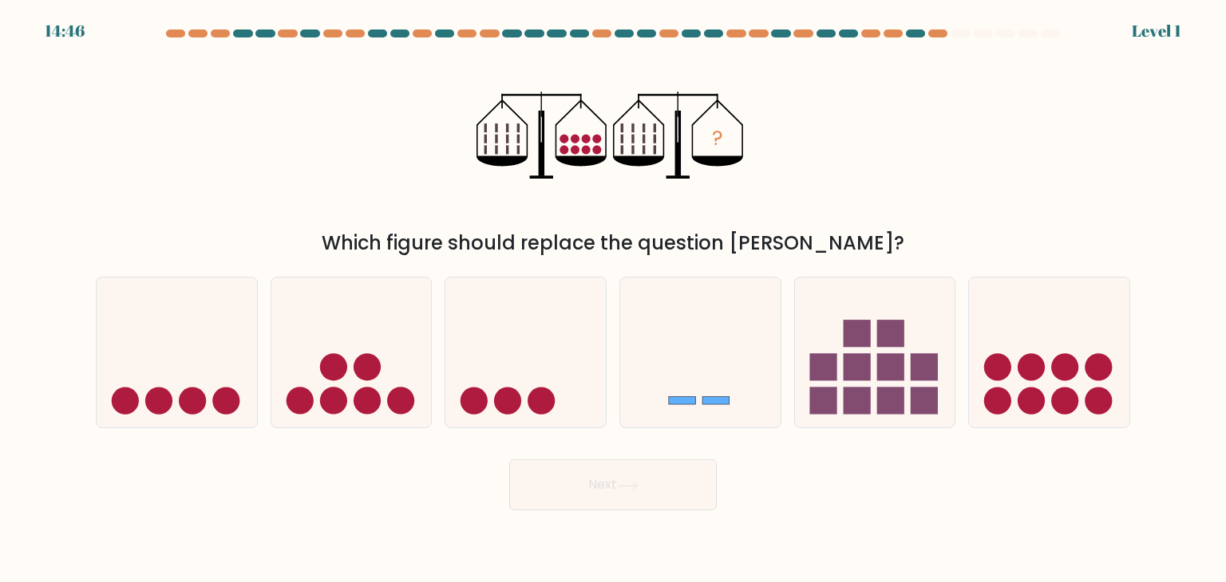
drag, startPoint x: 71, startPoint y: 89, endPoint x: 169, endPoint y: 7, distance: 128.0
click at [71, 89] on form at bounding box center [613, 270] width 1226 height 481
click at [1056, 352] on icon at bounding box center [1049, 352] width 160 height 132
click at [614, 299] on input "f." at bounding box center [613, 295] width 1 height 8
radio input "true"
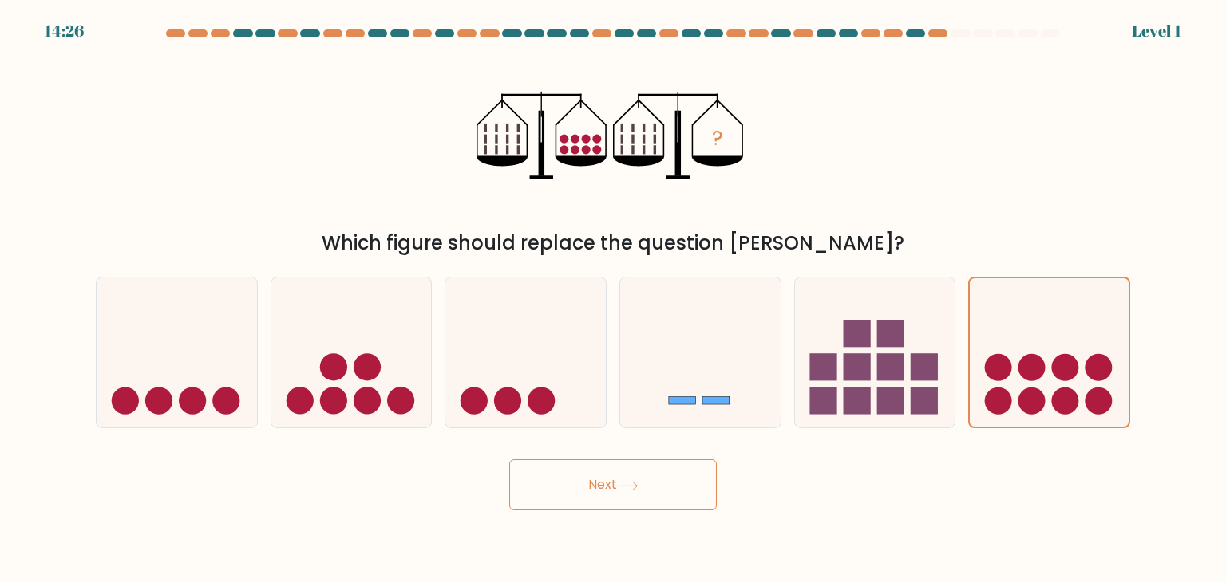
click at [631, 484] on icon at bounding box center [628, 486] width 22 height 9
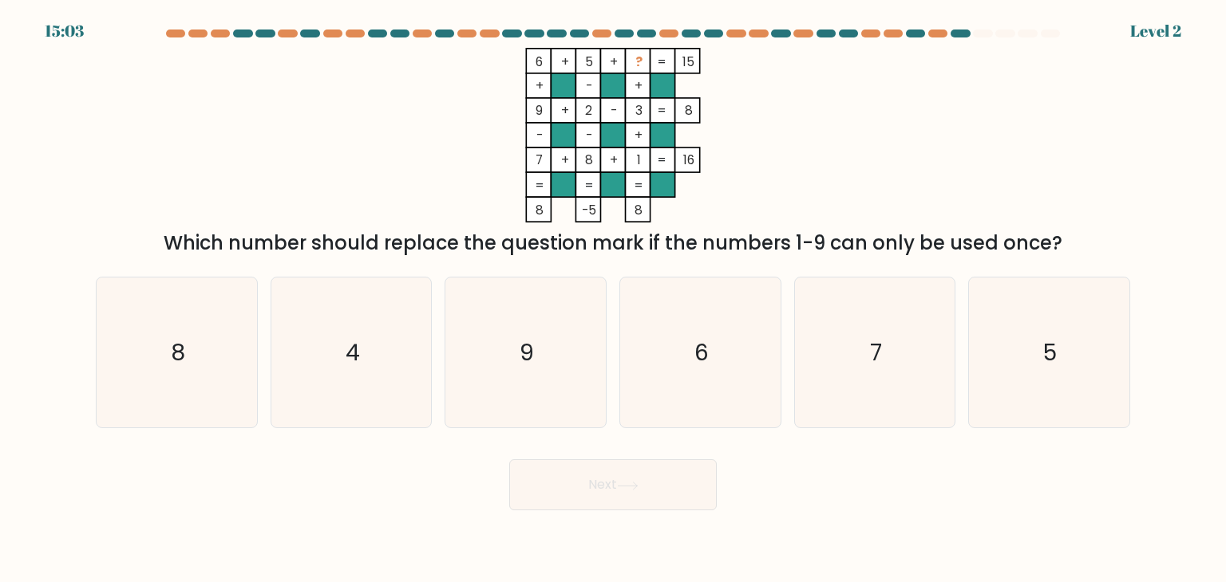
drag, startPoint x: 70, startPoint y: 132, endPoint x: 145, endPoint y: 10, distance: 143.3
click at [73, 131] on form at bounding box center [613, 270] width 1226 height 481
click at [378, 365] on icon "4" at bounding box center [351, 353] width 150 height 150
click at [613, 299] on input "b. 4" at bounding box center [613, 295] width 1 height 8
radio input "true"
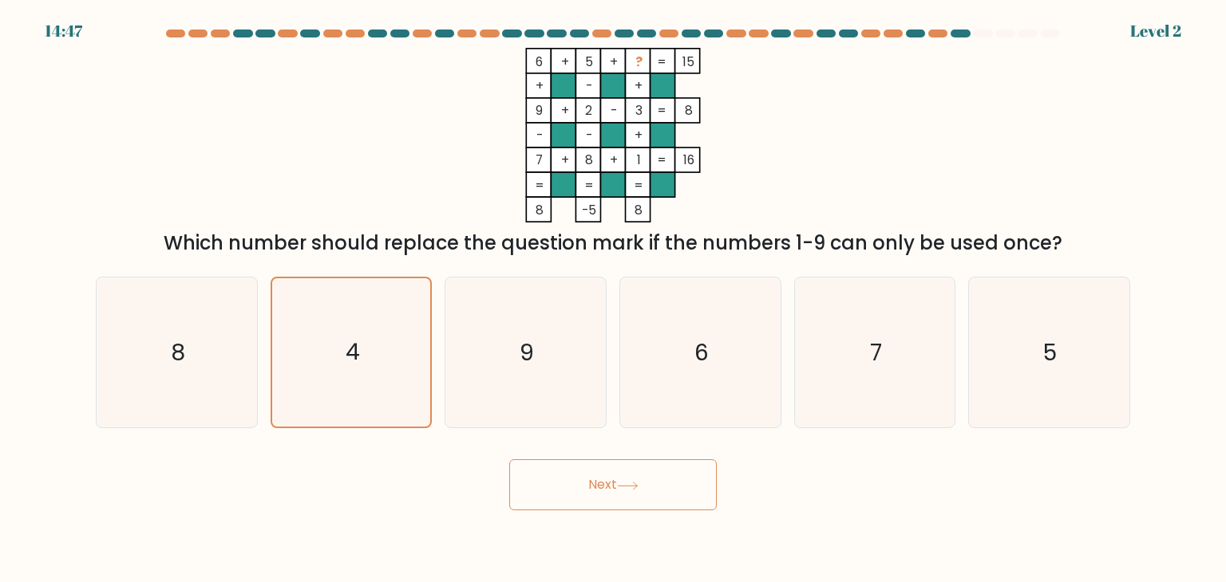
click at [626, 499] on button "Next" at bounding box center [612, 485] width 207 height 51
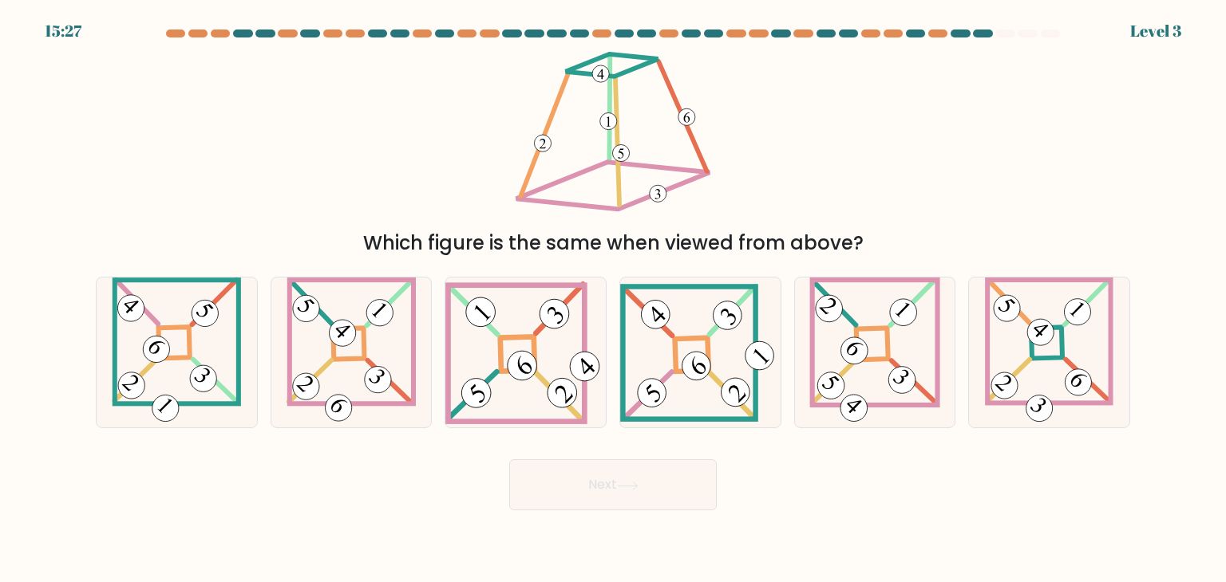
click at [105, 54] on div "Which figure is the same when viewed from above?" at bounding box center [612, 153] width 1053 height 210
click at [191, 342] on icon at bounding box center [176, 353] width 129 height 150
click at [613, 299] on input "a." at bounding box center [613, 295] width 1 height 8
radio input "true"
click at [651, 496] on button "Next" at bounding box center [612, 485] width 207 height 51
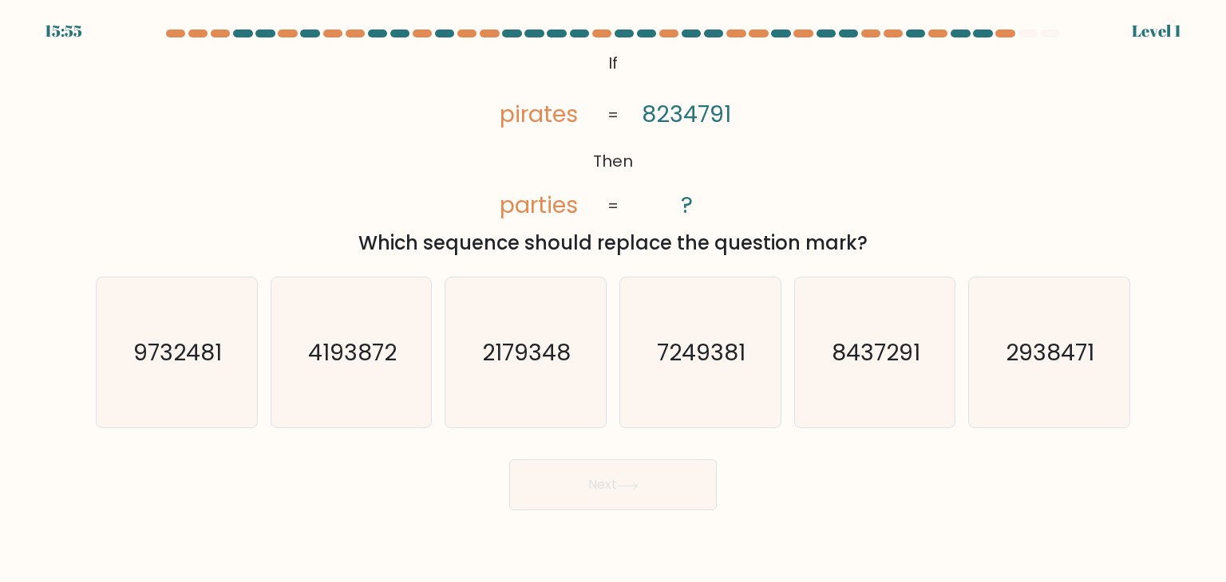
drag, startPoint x: 133, startPoint y: 90, endPoint x: 192, endPoint y: 14, distance: 96.7
click at [133, 90] on div "@import url('https://fonts.googleapis.com/css?family=Abril+Fatface:400,100,100i…" at bounding box center [612, 153] width 1053 height 210
click at [875, 374] on icon "8437291" at bounding box center [875, 353] width 150 height 150
click at [614, 299] on input "e. 8437291" at bounding box center [613, 295] width 1 height 8
radio input "true"
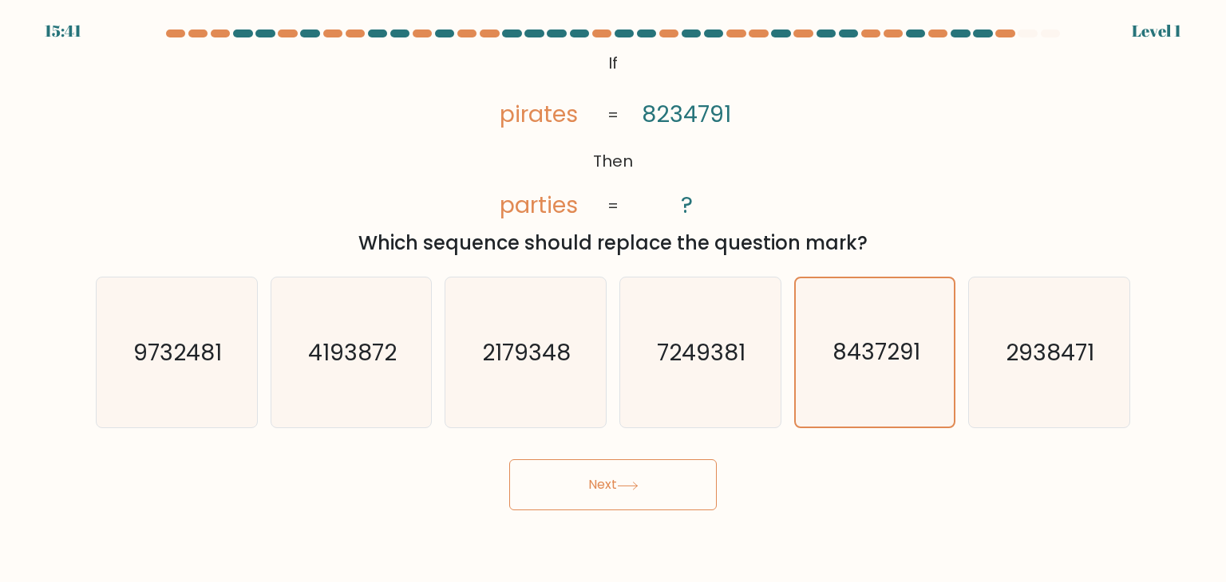
click at [660, 479] on button "Next" at bounding box center [612, 485] width 207 height 51
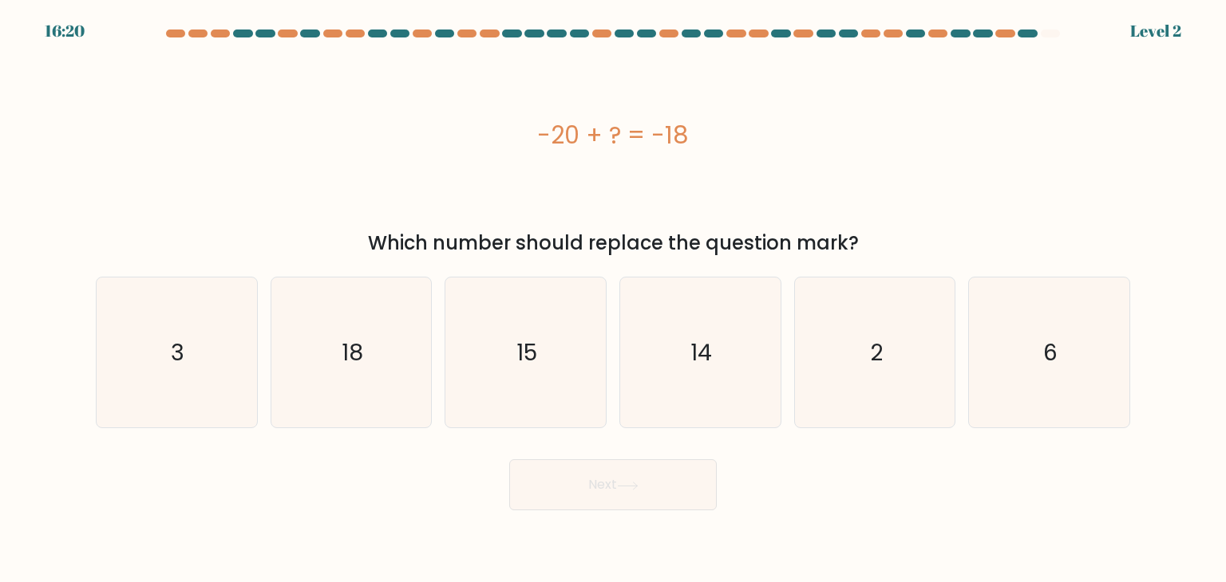
drag, startPoint x: 85, startPoint y: 173, endPoint x: 131, endPoint y: 65, distance: 118.0
click at [87, 168] on form "a. 3" at bounding box center [613, 270] width 1226 height 481
click at [871, 366] on text "2" at bounding box center [876, 353] width 13 height 32
click at [614, 299] on input "e. 2" at bounding box center [613, 295] width 1 height 8
radio input "true"
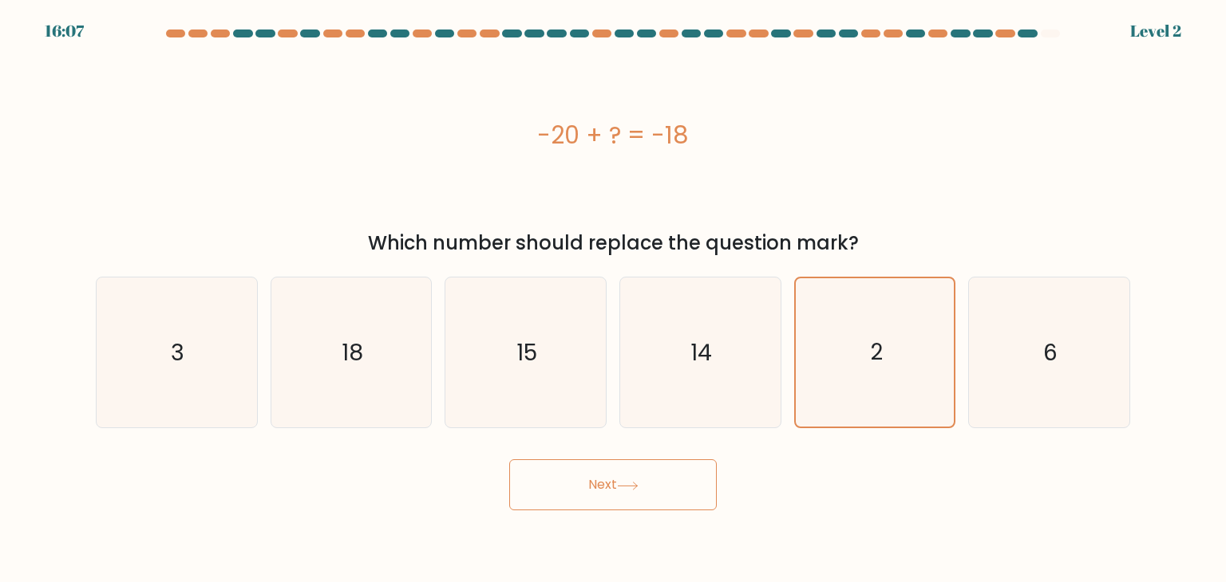
click at [618, 488] on button "Next" at bounding box center [612, 485] width 207 height 51
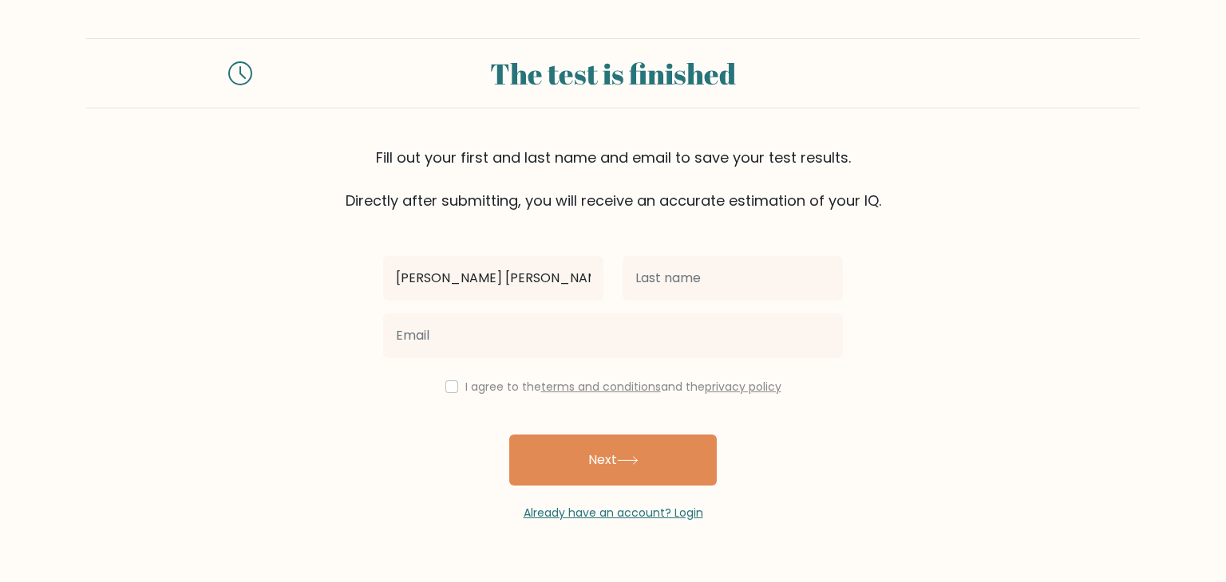
type input "[PERSON_NAME] [PERSON_NAME]"
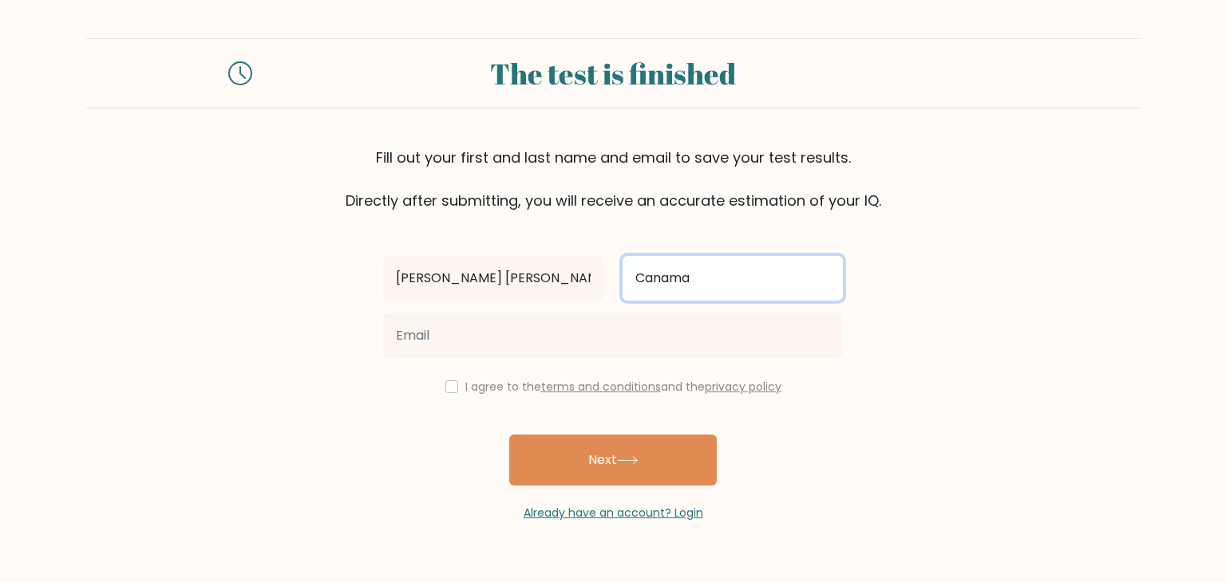
type input "Canama"
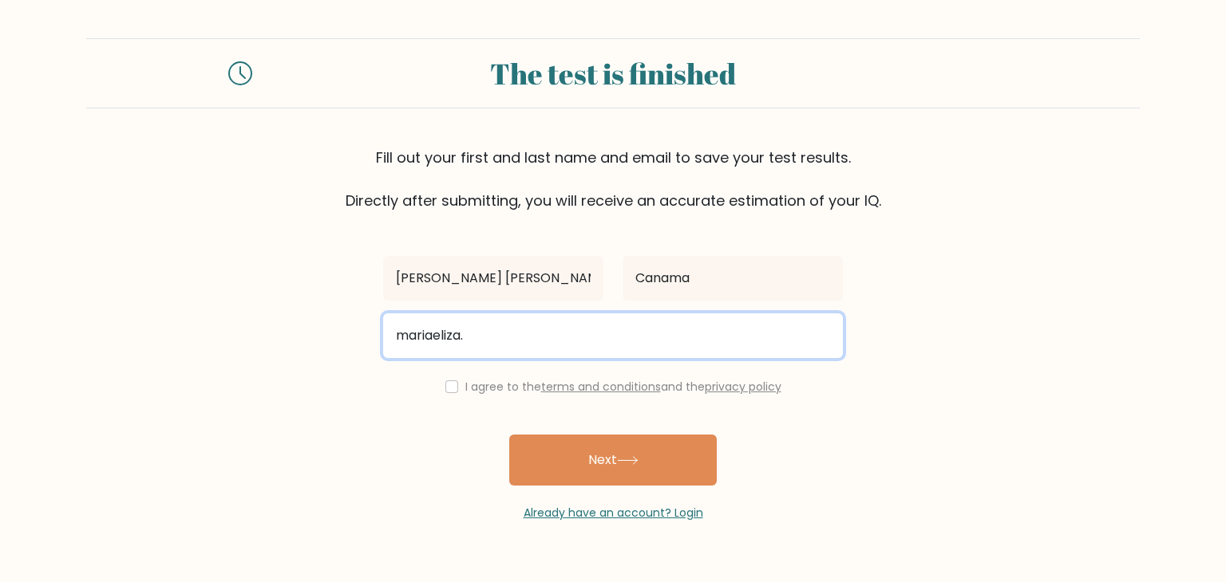
type input "[EMAIL_ADDRESS][DOMAIN_NAME]"
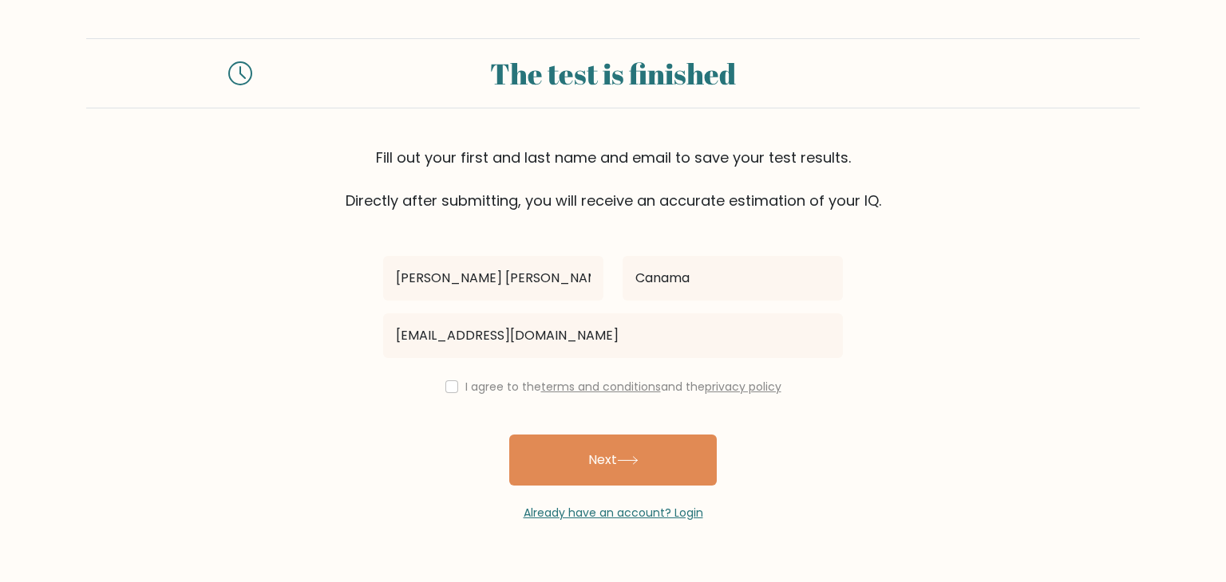
click at [554, 389] on link "terms and conditions" at bounding box center [601, 387] width 120 height 16
click at [463, 369] on div "[PERSON_NAME] [PERSON_NAME][GEOGRAPHIC_DATA] [EMAIL_ADDRESS][DOMAIN_NAME] I agr…" at bounding box center [612, 366] width 479 height 310
click at [468, 384] on label "I agree to the terms and conditions and the privacy policy" at bounding box center [623, 387] width 316 height 16
click at [450, 390] on input "checkbox" at bounding box center [451, 387] width 13 height 13
checkbox input "true"
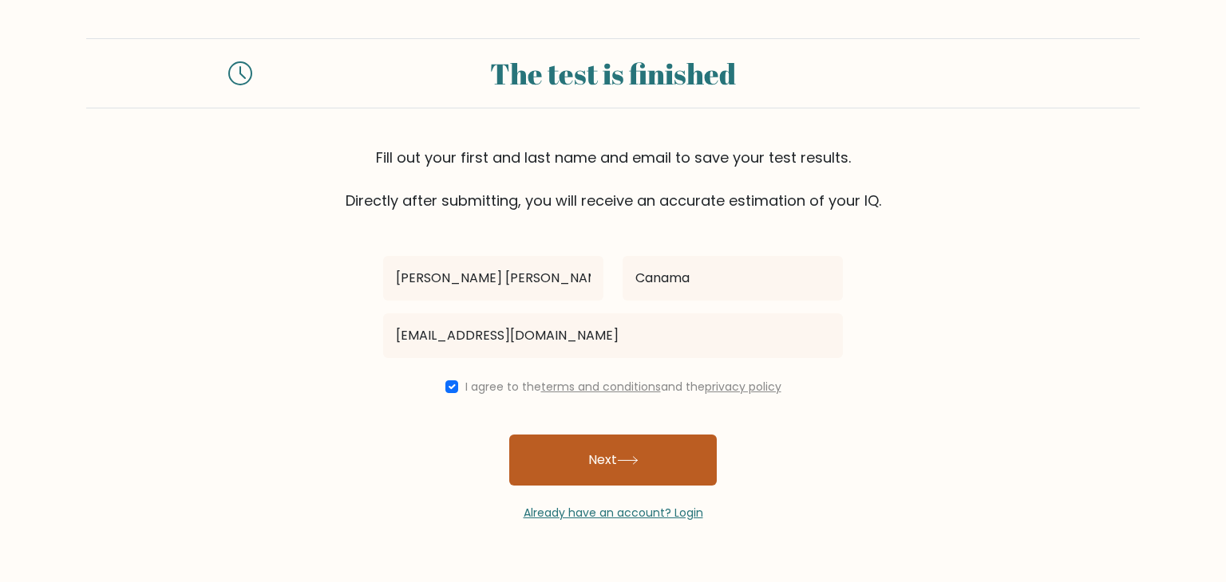
click at [593, 466] on button "Next" at bounding box center [612, 460] width 207 height 51
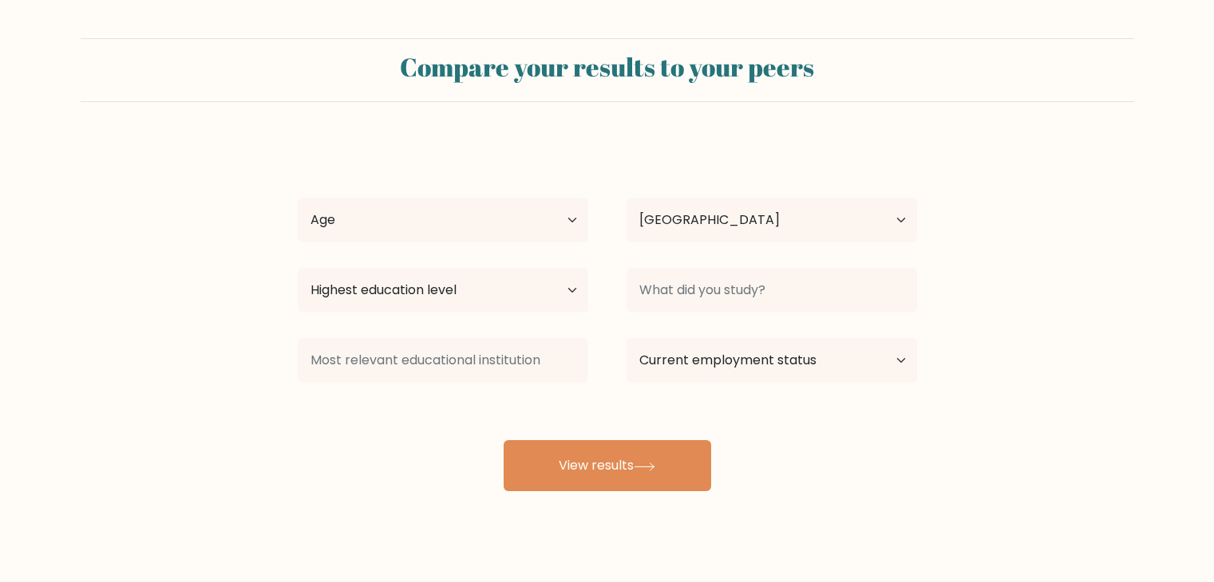
select select "PH"
click at [381, 239] on select "Age Under 18 years old 18-24 years old 25-34 years old 35-44 years old 45-54 ye…" at bounding box center [443, 220] width 290 height 45
click at [1012, 310] on form "Compare your results to your peers Maria Eliza Canama Age Under 18 years old 18…" at bounding box center [607, 264] width 1214 height 453
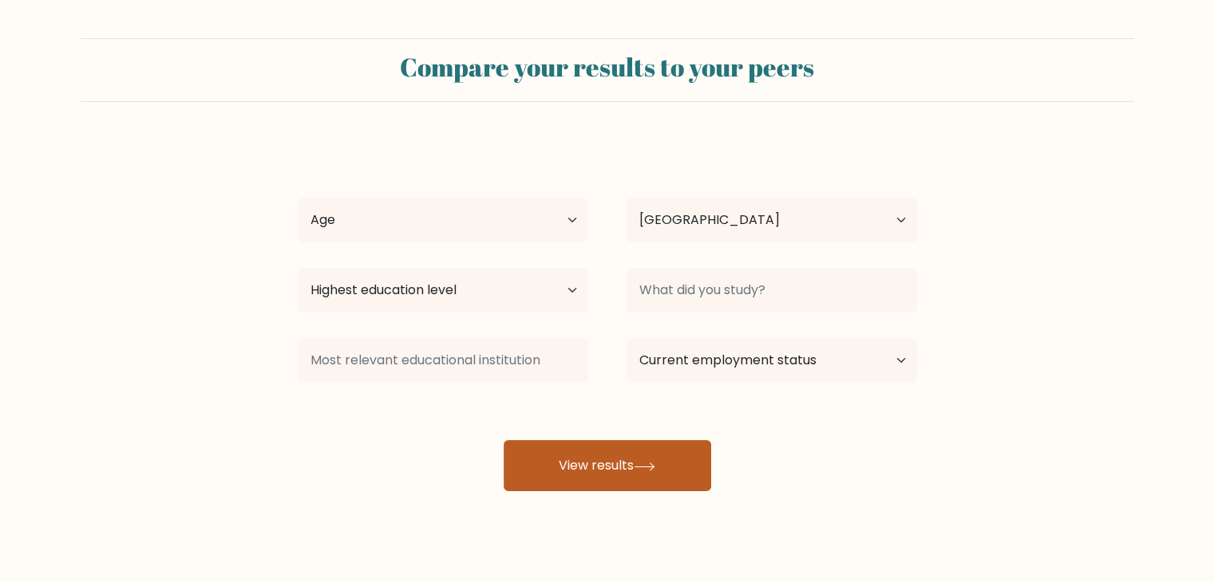
click at [622, 466] on button "View results" at bounding box center [606, 465] width 207 height 51
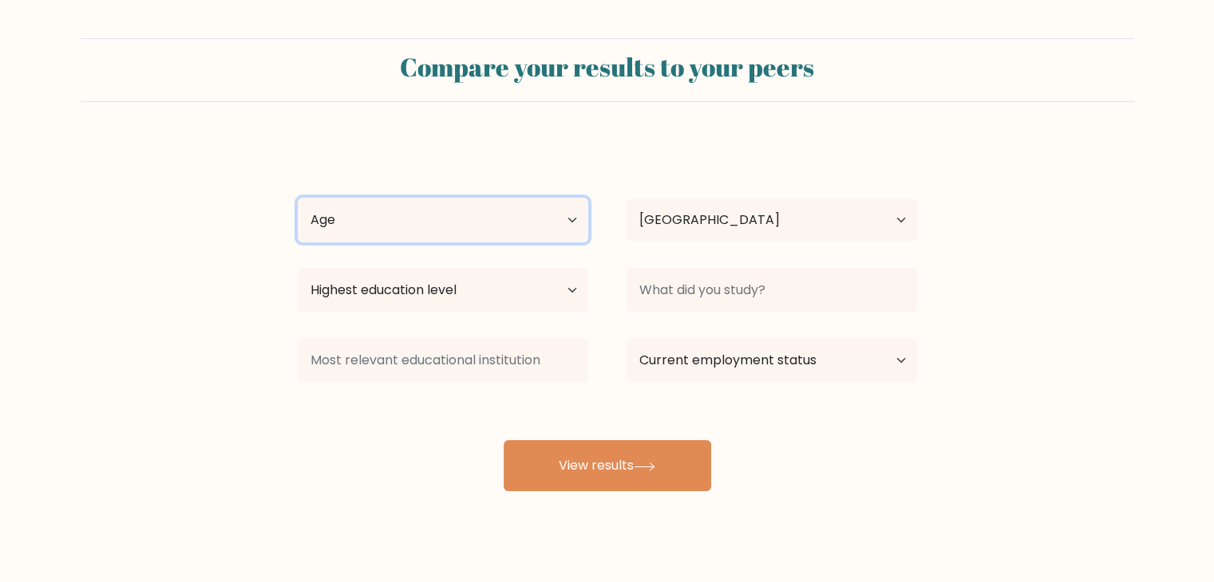
click at [460, 213] on select "Age Under 18 years old 18-24 years old 25-34 years old 35-44 years old 45-54 ye…" at bounding box center [443, 220] width 290 height 45
select select "25_34"
click at [298, 198] on select "Age Under 18 years old 18-24 years old 25-34 years old 35-44 years old 45-54 ye…" at bounding box center [443, 220] width 290 height 45
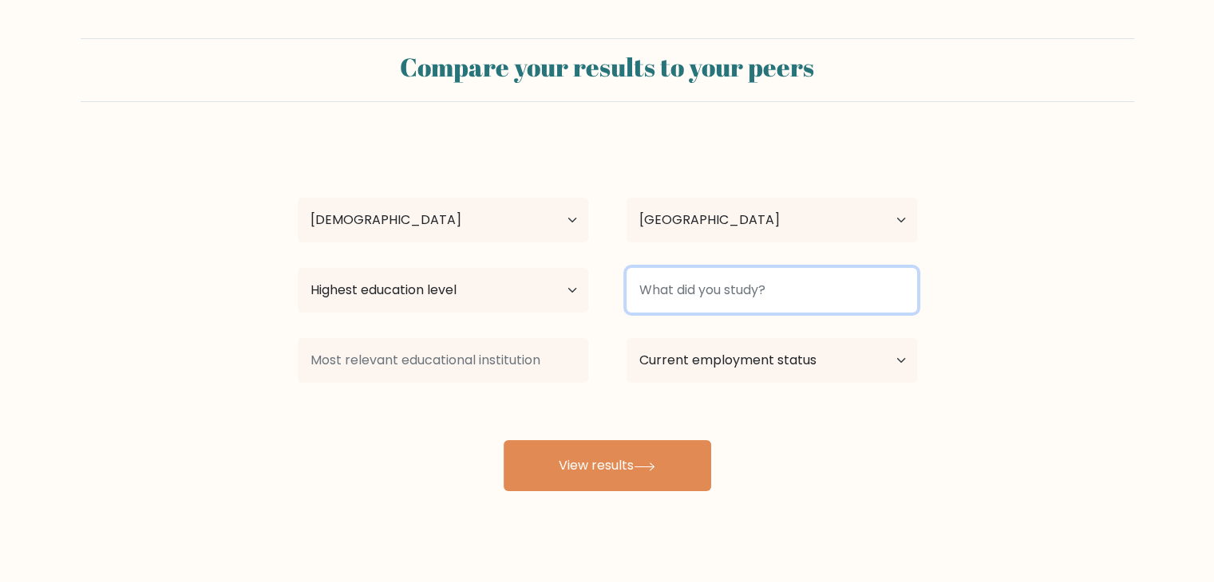
click at [737, 305] on input at bounding box center [771, 290] width 290 height 45
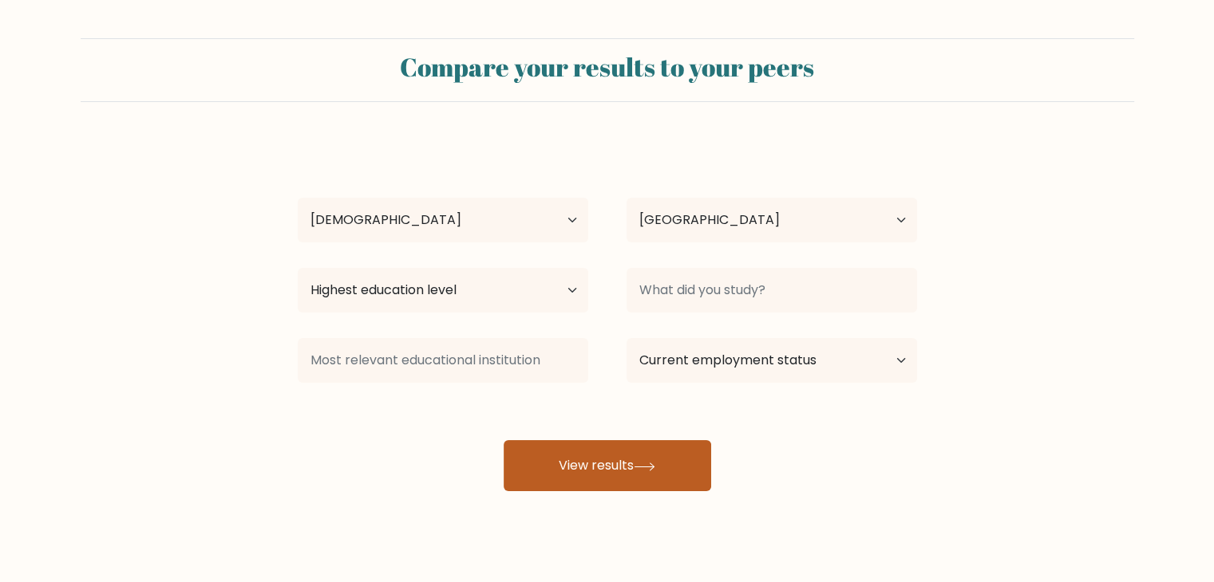
drag, startPoint x: 630, startPoint y: 467, endPoint x: 638, endPoint y: 439, distance: 29.3
click at [629, 460] on button "View results" at bounding box center [606, 465] width 207 height 51
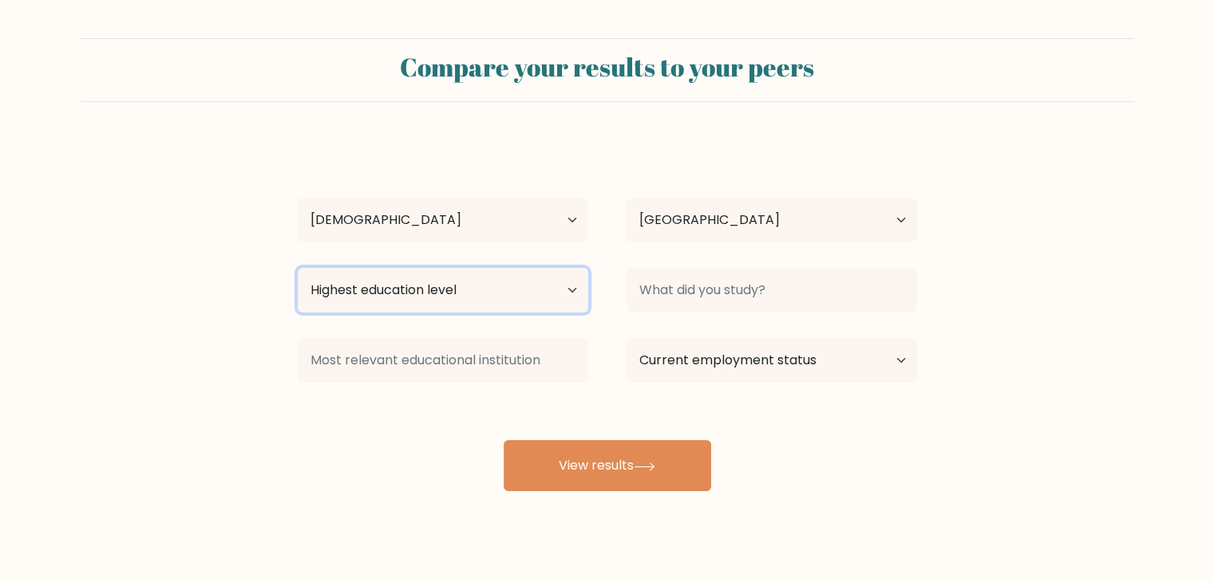
click at [432, 274] on select "Highest education level No schooling Primary Lower Secondary Upper Secondary Oc…" at bounding box center [443, 290] width 290 height 45
select select "bachelors_degree"
click at [298, 268] on select "Highest education level No schooling Primary Lower Secondary Upper Secondary Oc…" at bounding box center [443, 290] width 290 height 45
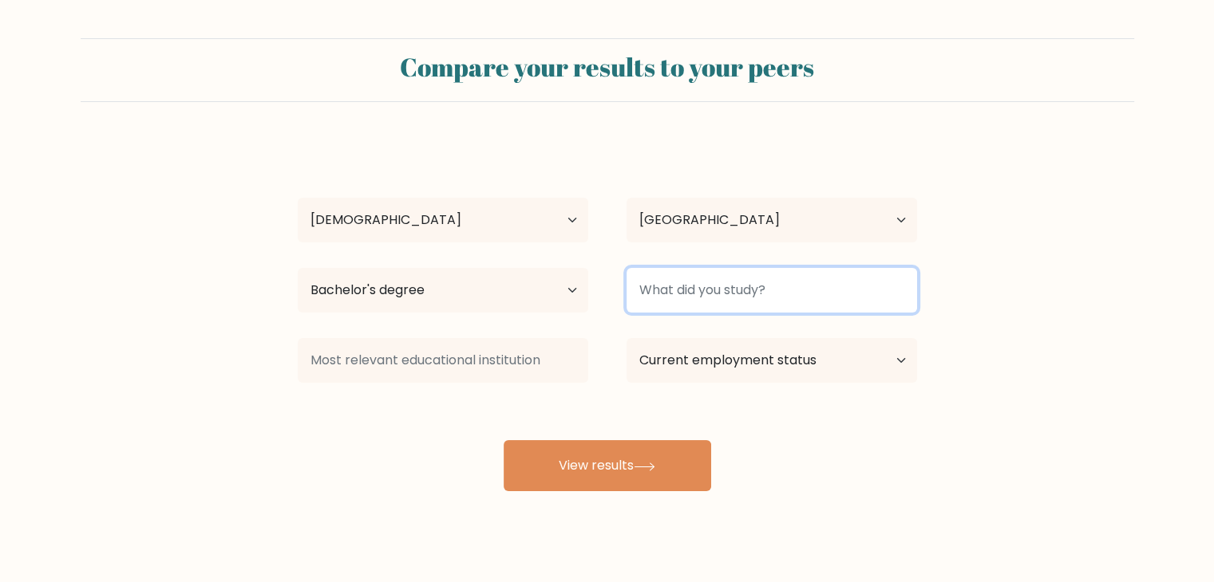
click at [670, 301] on input at bounding box center [771, 290] width 290 height 45
type input "B"
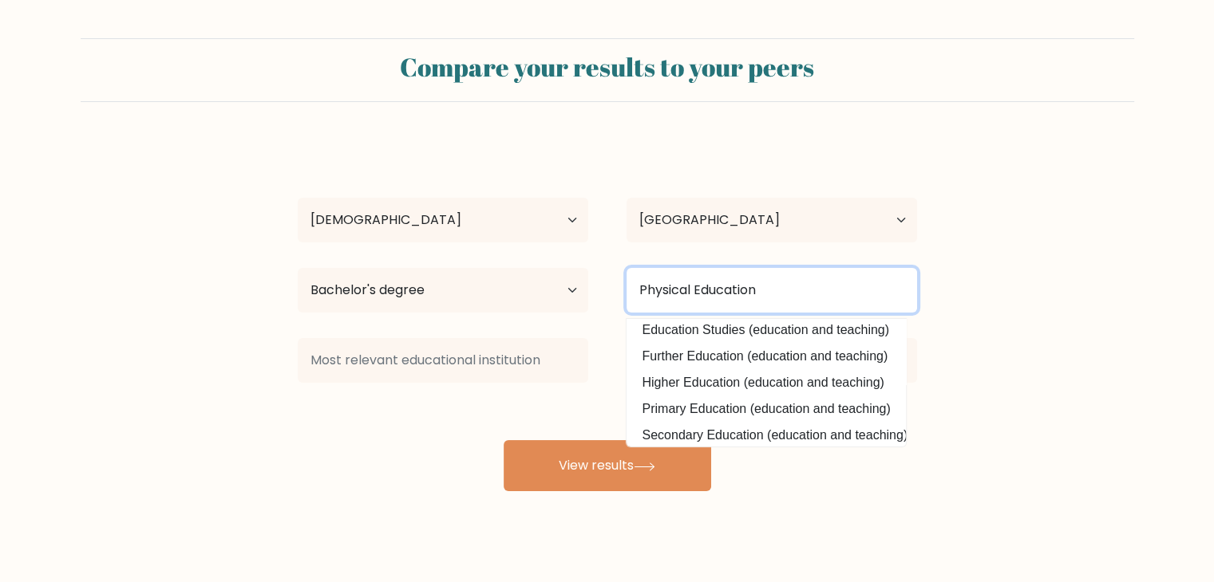
scroll to position [156, 0]
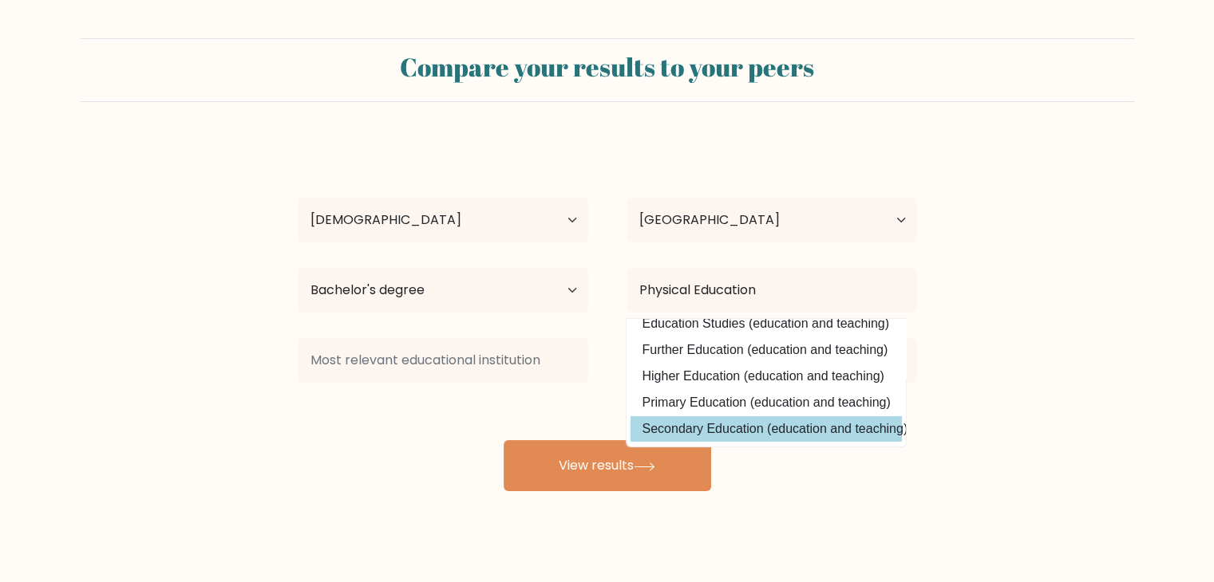
click at [744, 417] on option "Secondary Education (education and teaching)" at bounding box center [765, 430] width 271 height 26
type input "Secondary Education"
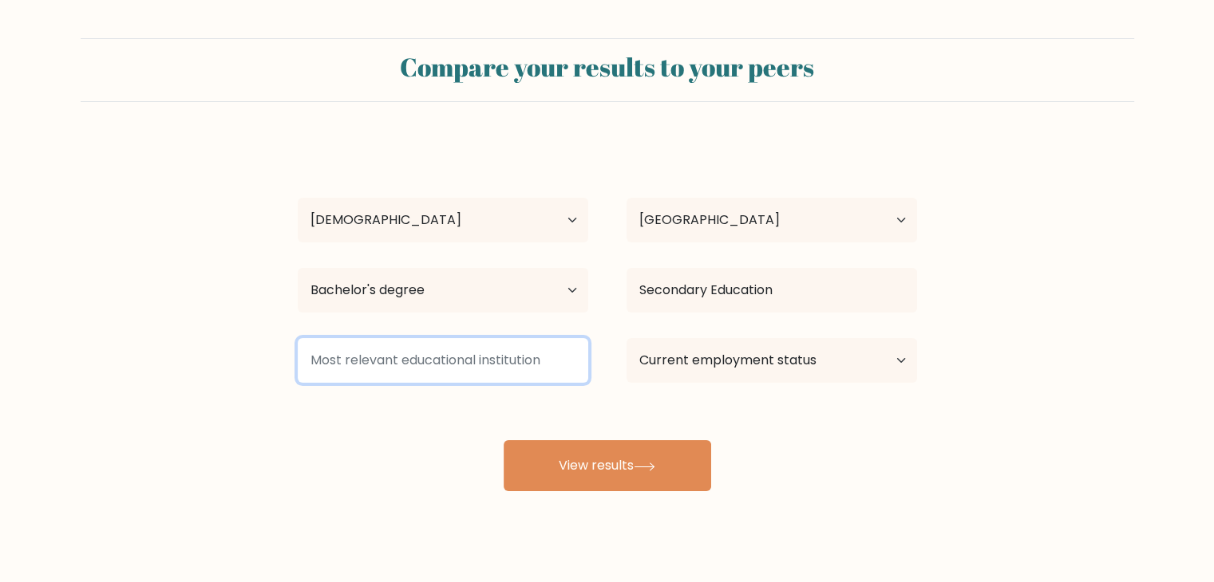
click at [440, 358] on input at bounding box center [443, 360] width 290 height 45
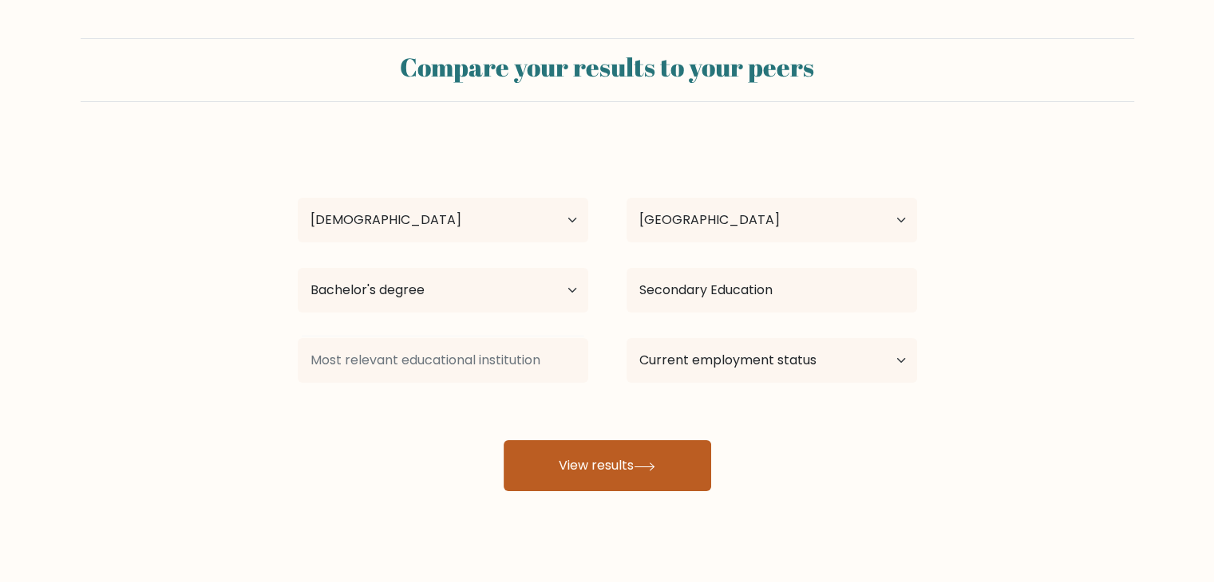
click at [650, 456] on button "View results" at bounding box center [606, 465] width 207 height 51
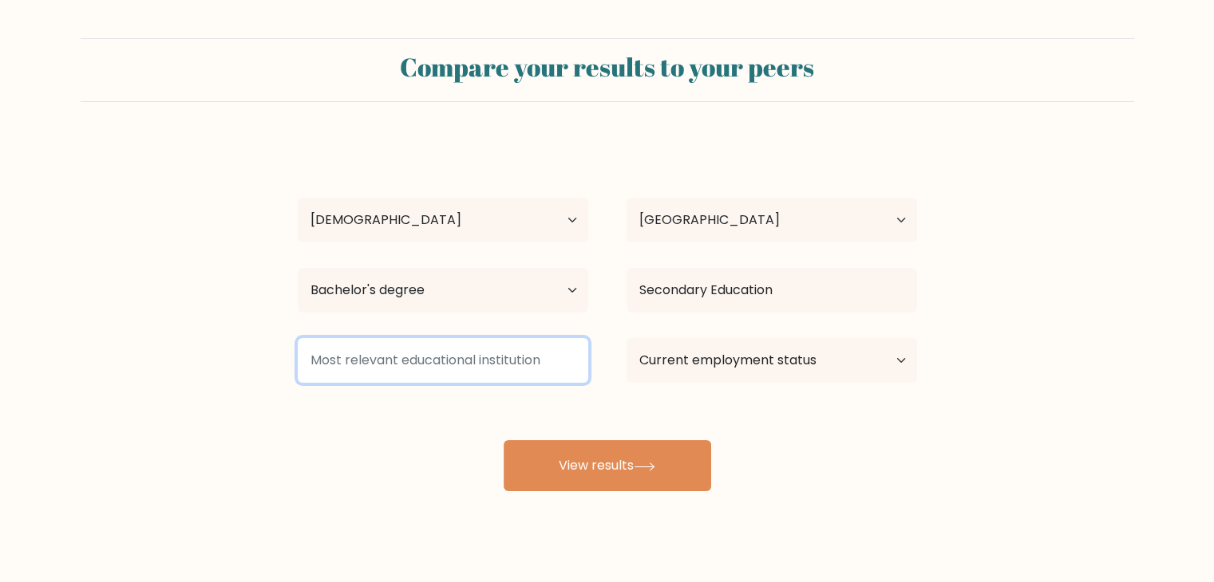
click at [389, 353] on input at bounding box center [443, 360] width 290 height 45
type input "u"
type input "Y"
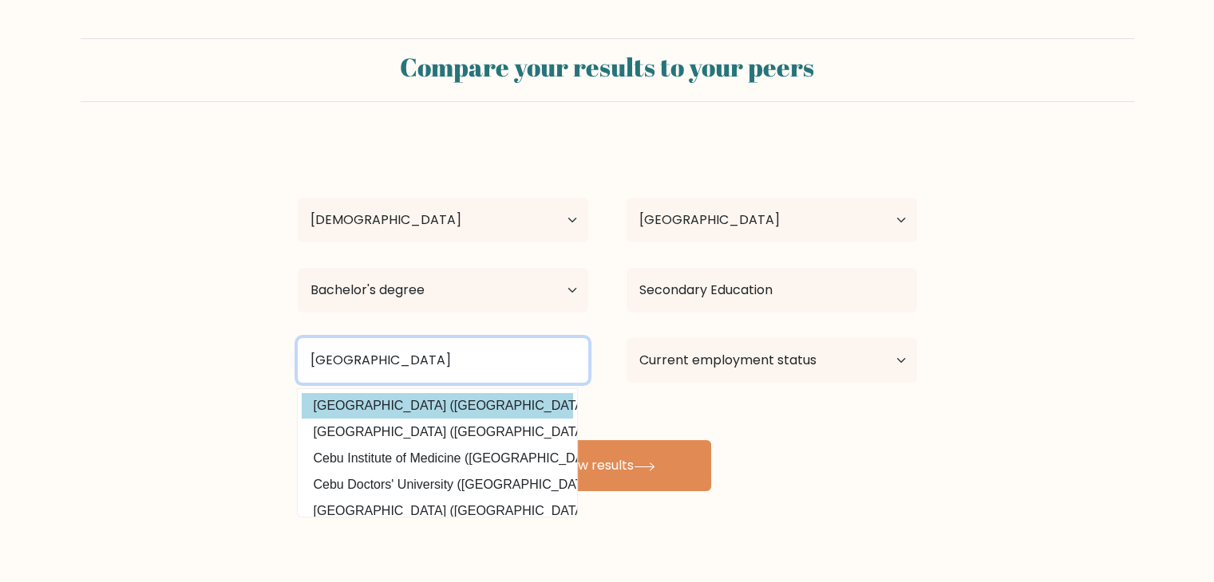
type input "University of Cebu"
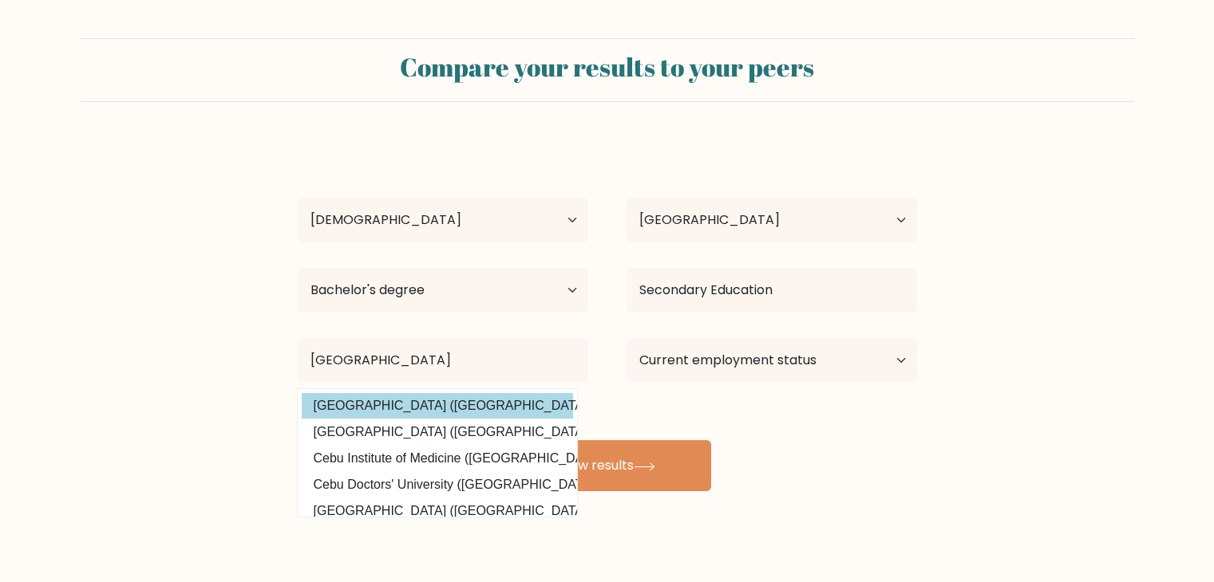
click at [409, 407] on div "Maria Eliza Canama Age Under 18 years old 18-24 years old 25-34 years old 35-44…" at bounding box center [607, 315] width 638 height 351
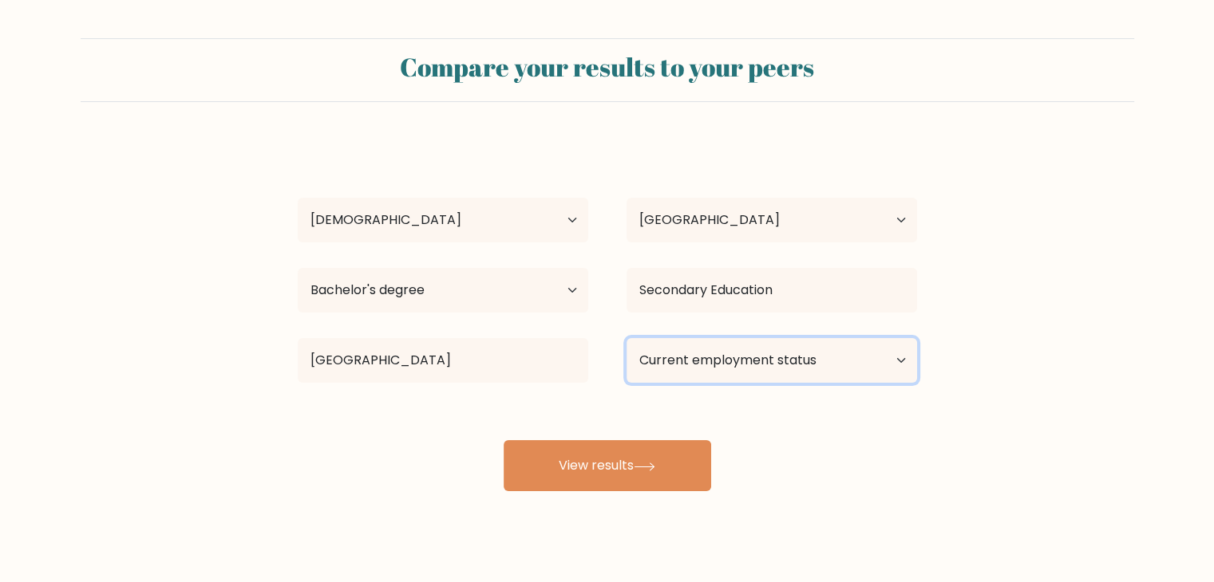
drag, startPoint x: 697, startPoint y: 361, endPoint x: 707, endPoint y: 371, distance: 14.7
click at [697, 361] on select "Current employment status Employed Student Retired Other / prefer not to answer" at bounding box center [771, 360] width 290 height 45
select select "other"
click at [626, 338] on select "Current employment status Employed Student Retired Other / prefer not to answer" at bounding box center [771, 360] width 290 height 45
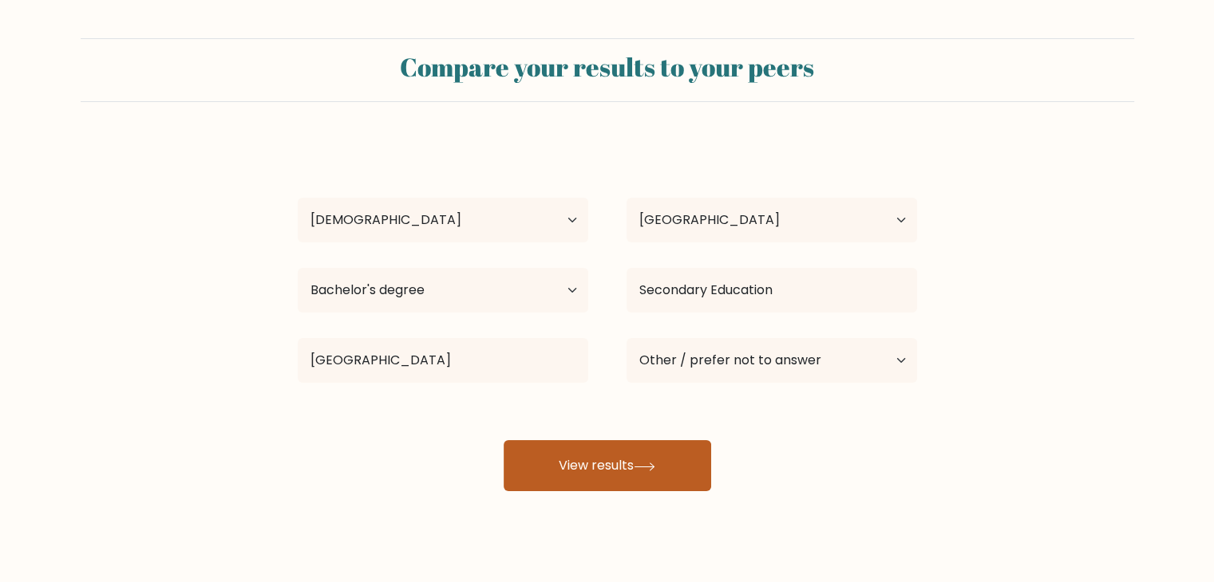
click at [629, 484] on button "View results" at bounding box center [606, 465] width 207 height 51
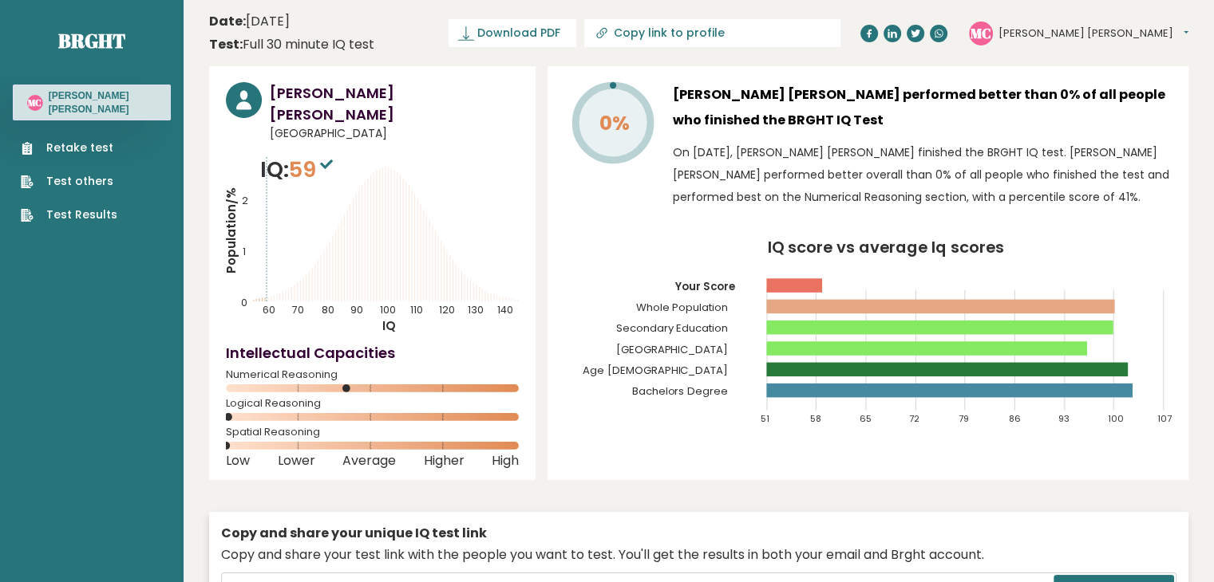
drag, startPoint x: 1008, startPoint y: 476, endPoint x: 992, endPoint y: 476, distance: 16.0
click at [1008, 476] on div "[PERSON_NAME] [PERSON_NAME] [GEOGRAPHIC_DATA] IQ: 59 Population/% IQ 0 1 2 60 7…" at bounding box center [698, 371] width 979 height 611
